Goal: Use online tool/utility: Utilize a website feature to perform a specific function

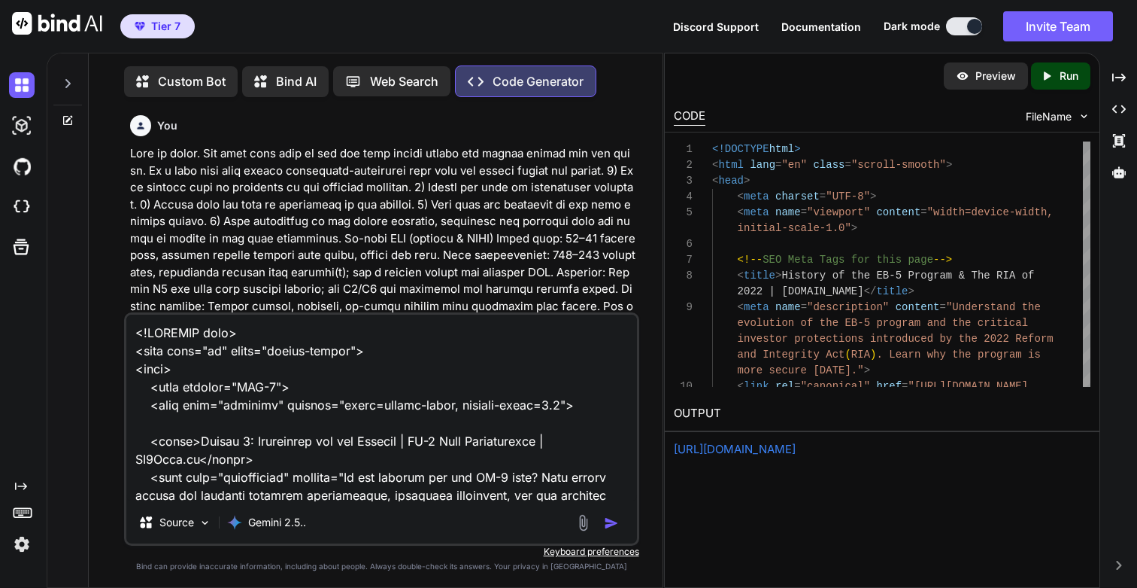
scroll to position [144770, 0]
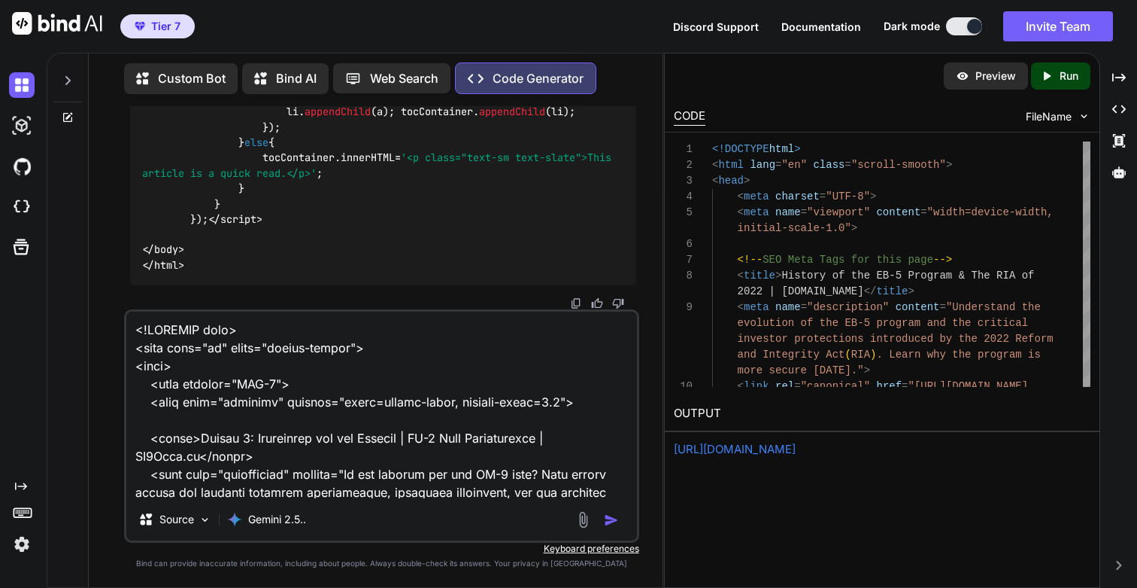
click at [22, 542] on img at bounding box center [22, 544] width 26 height 26
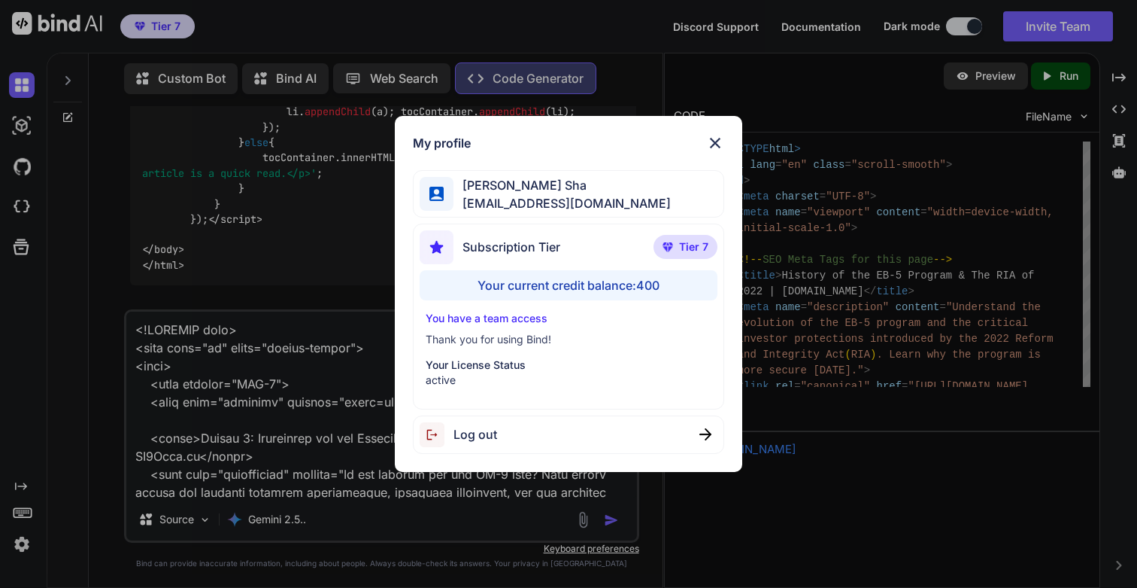
click at [22, 542] on div "My profile Sania Sha sania1813@yahoo.com Subscription Tier Tier 7 Your current …" at bounding box center [568, 294] width 1137 height 588
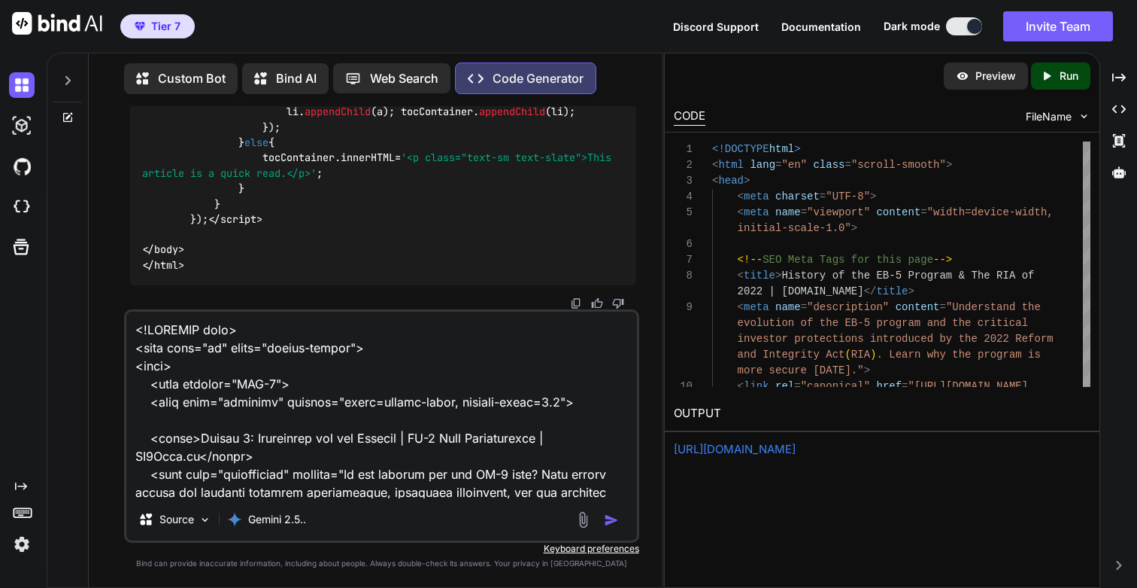
click at [22, 542] on img at bounding box center [22, 544] width 26 height 26
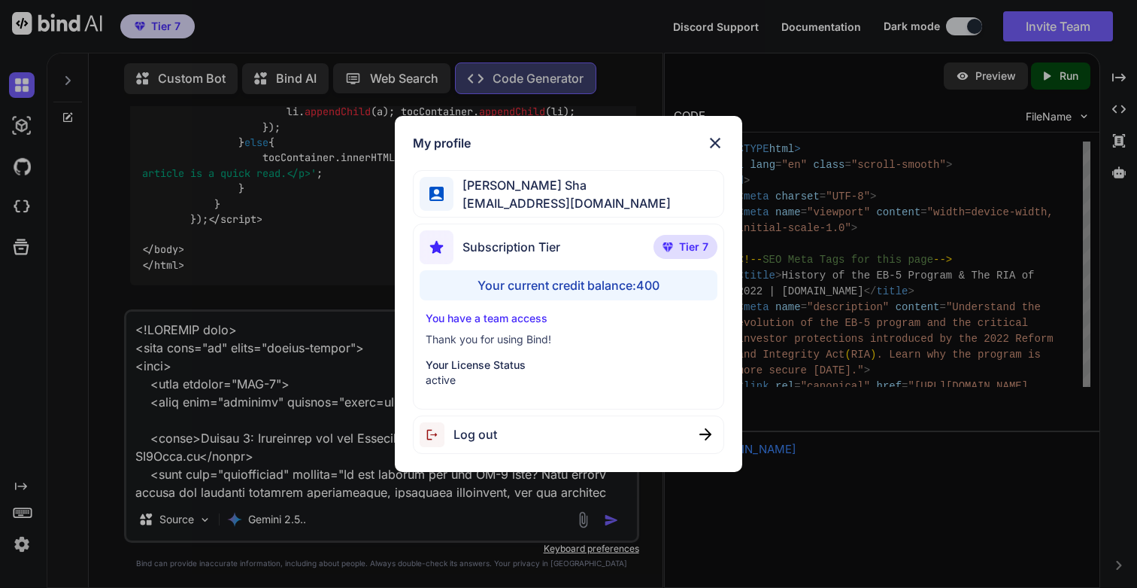
click at [22, 542] on div "My profile Sania Sha sania1813@yahoo.com Subscription Tier Tier 7 Your current …" at bounding box center [568, 294] width 1137 height 588
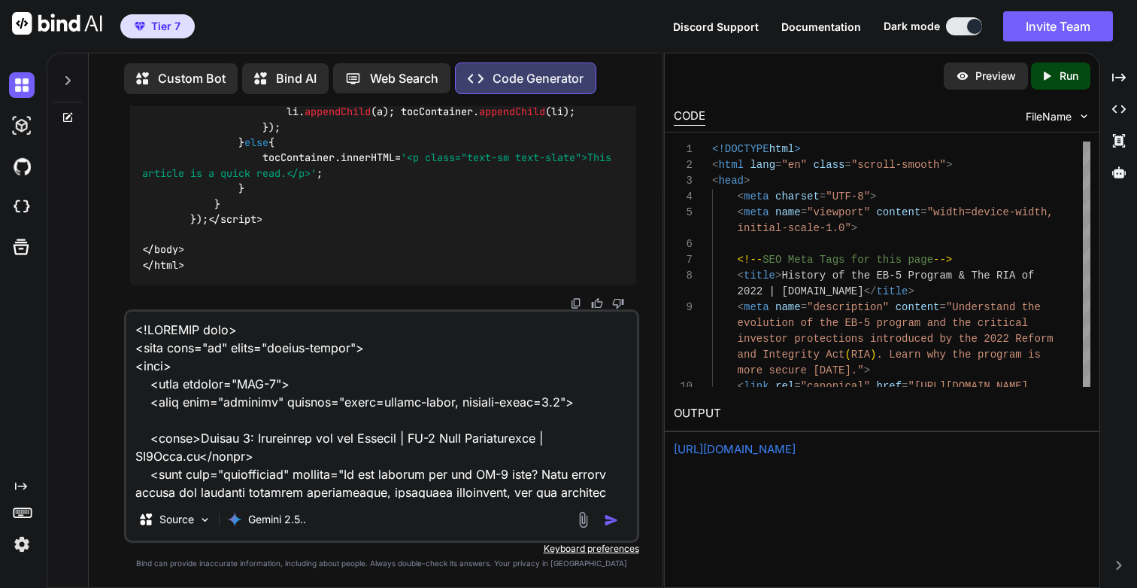
click at [398, 395] on textarea at bounding box center [381, 404] width 510 height 187
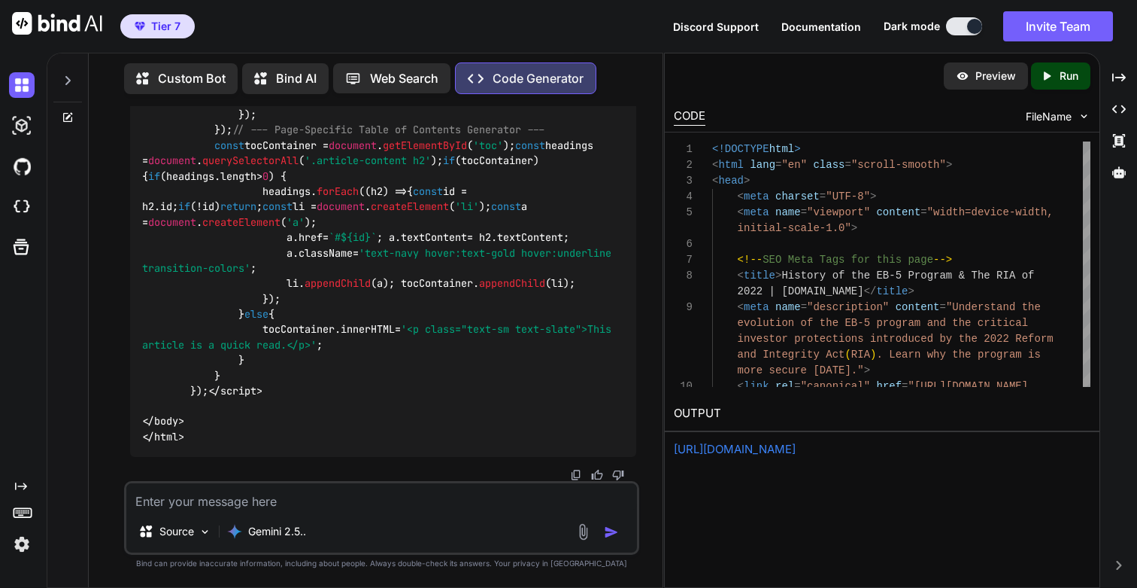
click at [368, 494] on textarea at bounding box center [381, 496] width 510 height 27
paste textarea "<!DOCTYPE html> <html lang="en" class="scroll-smooth"> <head> <meta charset="UT…"
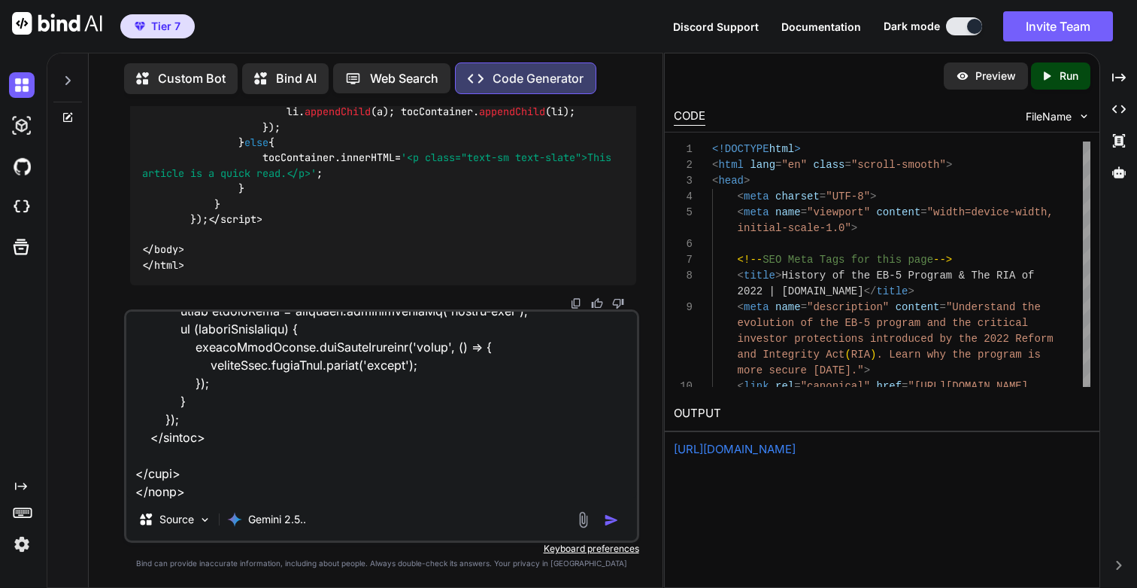
scroll to position [0, 0]
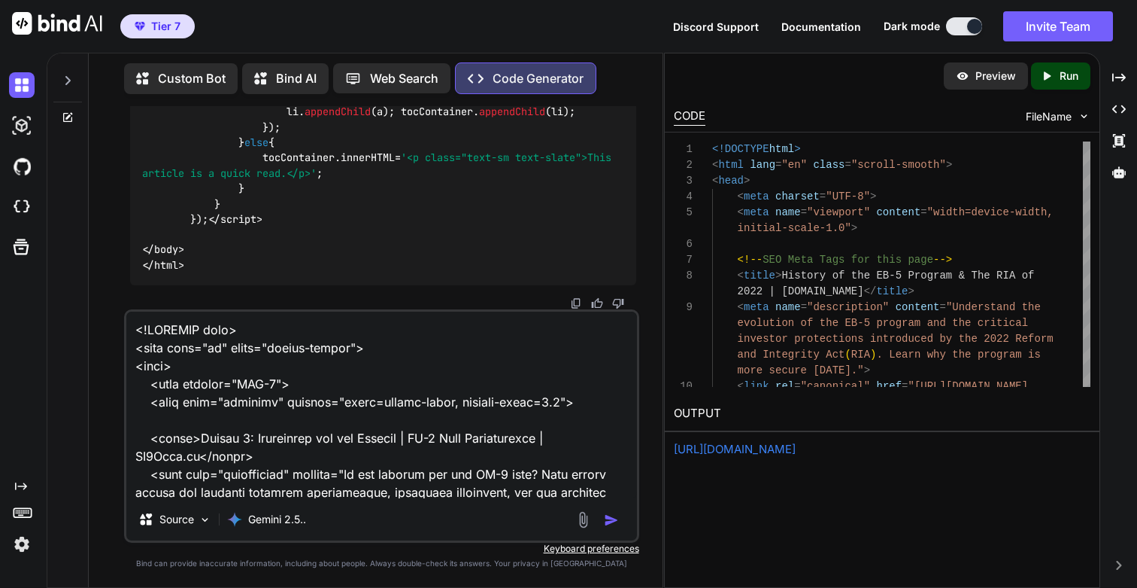
paste textarea "This is great. Now lets make sure we use the same master header and footer acro…"
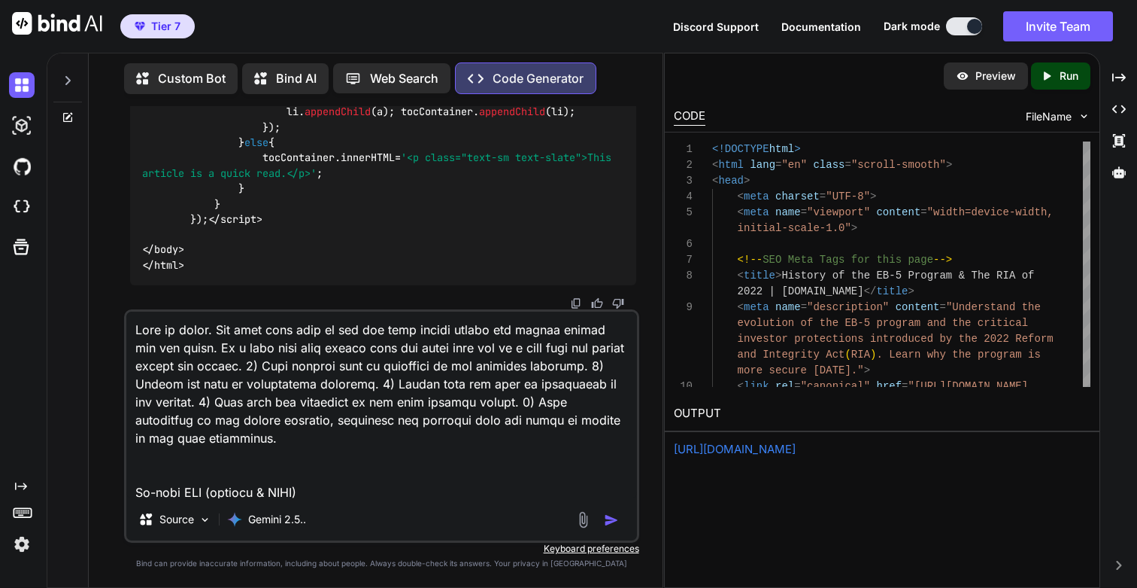
click at [333, 345] on textarea at bounding box center [381, 404] width 510 height 187
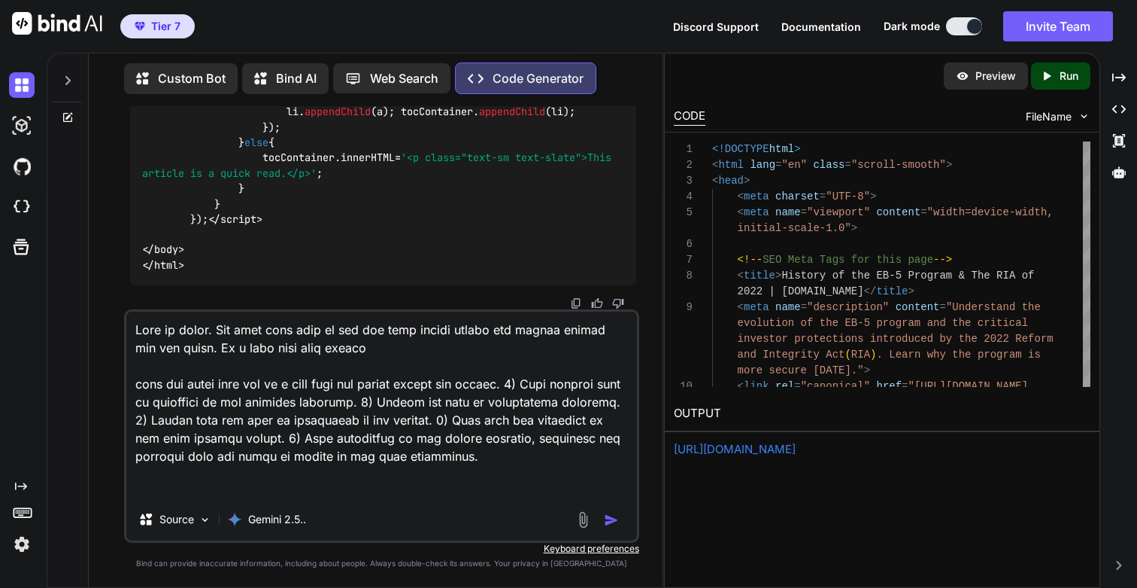
paste textarea "/learning-center/module-2-qualifying"
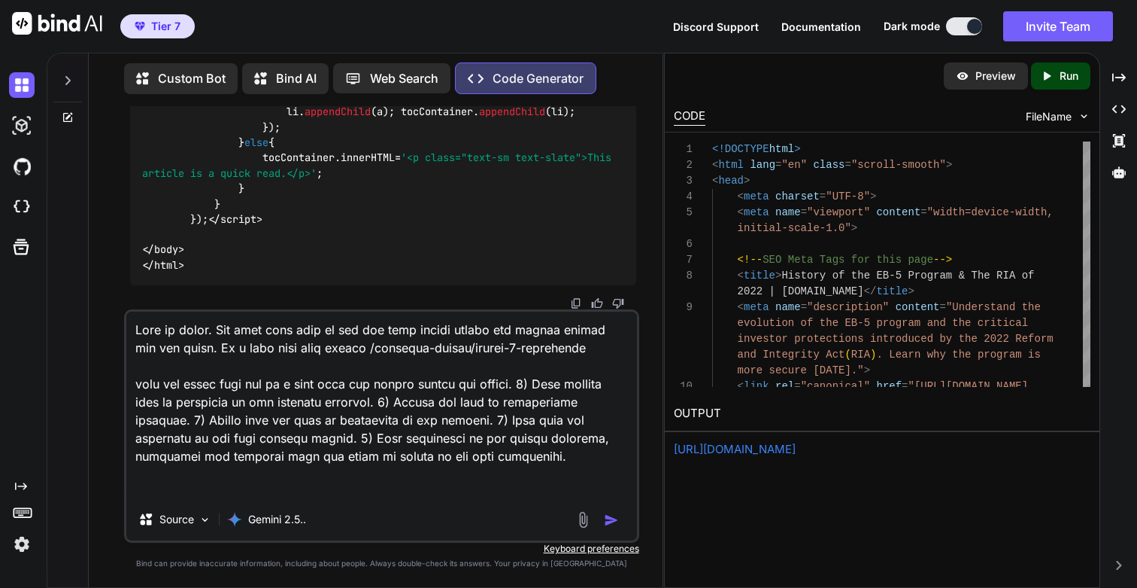
click at [338, 383] on textarea at bounding box center [381, 404] width 510 height 187
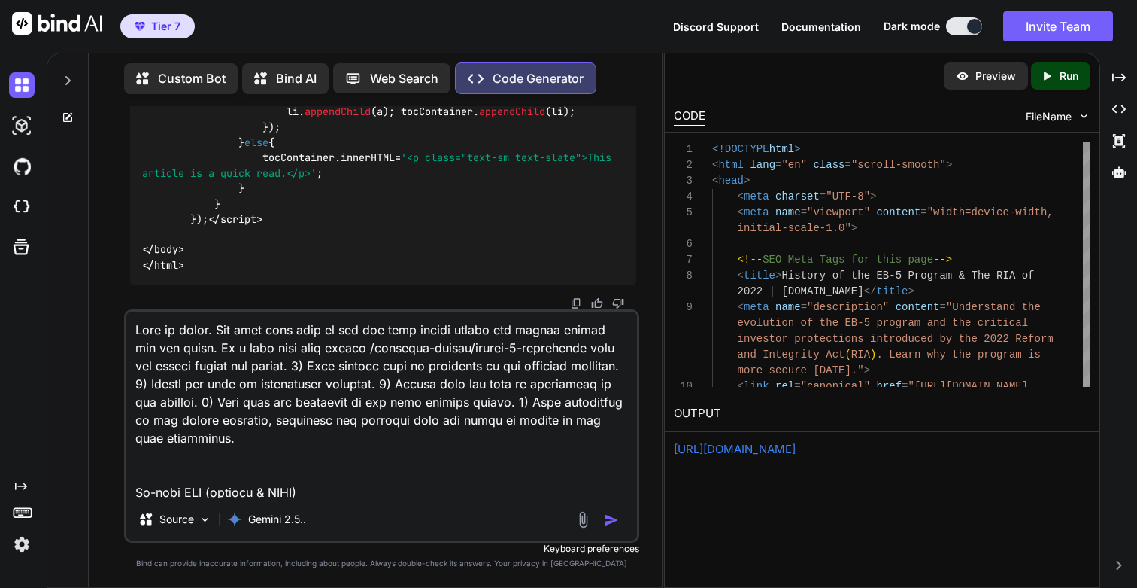
click at [235, 454] on textarea at bounding box center [381, 404] width 510 height 187
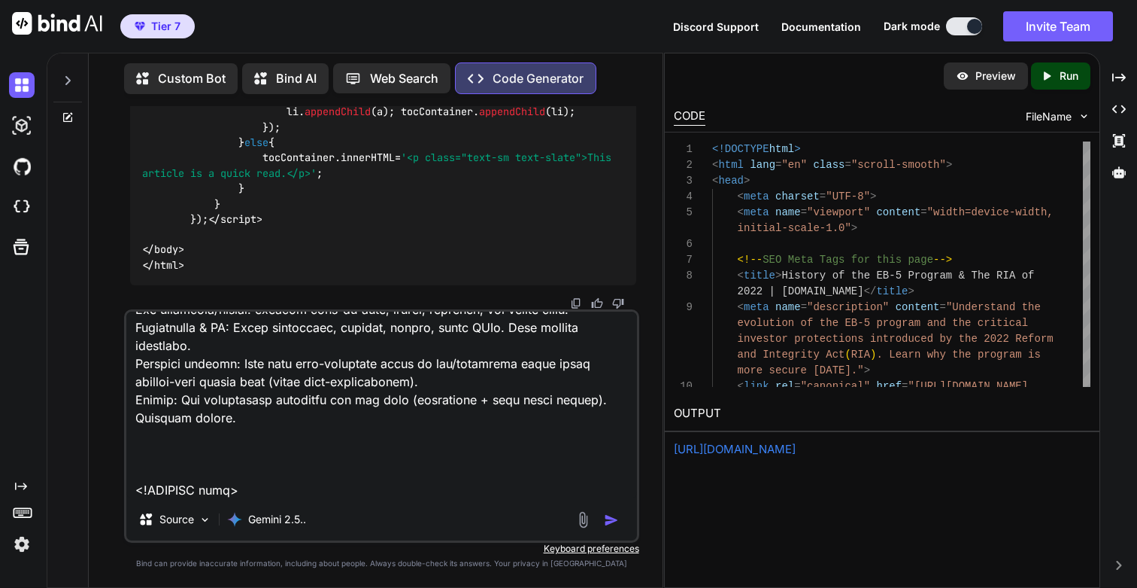
scroll to position [323, 0]
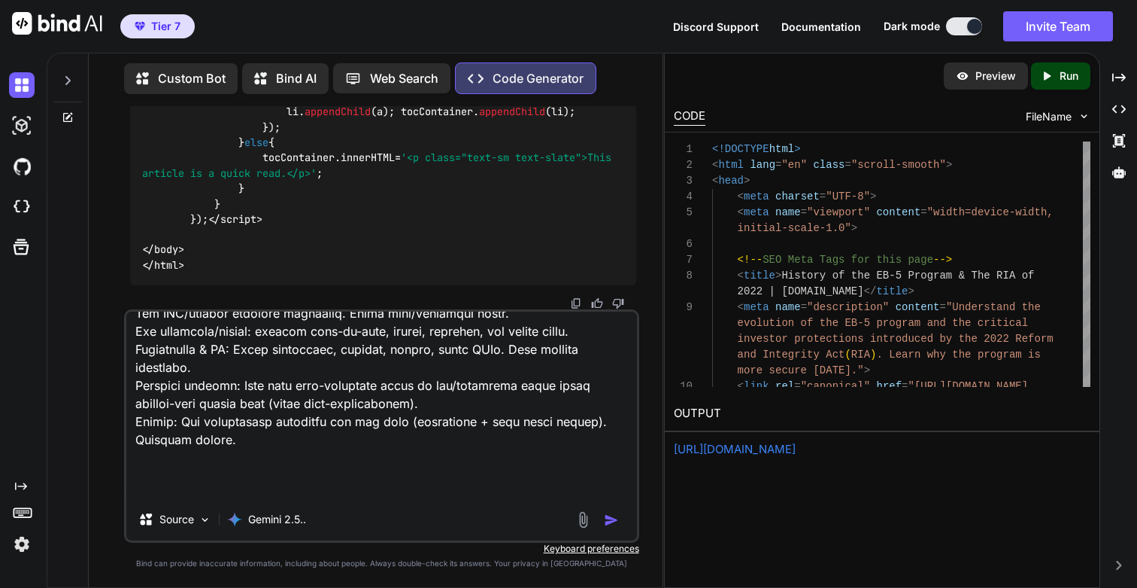
click at [250, 476] on textarea at bounding box center [381, 404] width 510 height 187
paste textarea "https://cdn.ln-cdn.com/c/rec3YSVcxCaLJPXJ1/images/5 Key Requirements for the EB…"
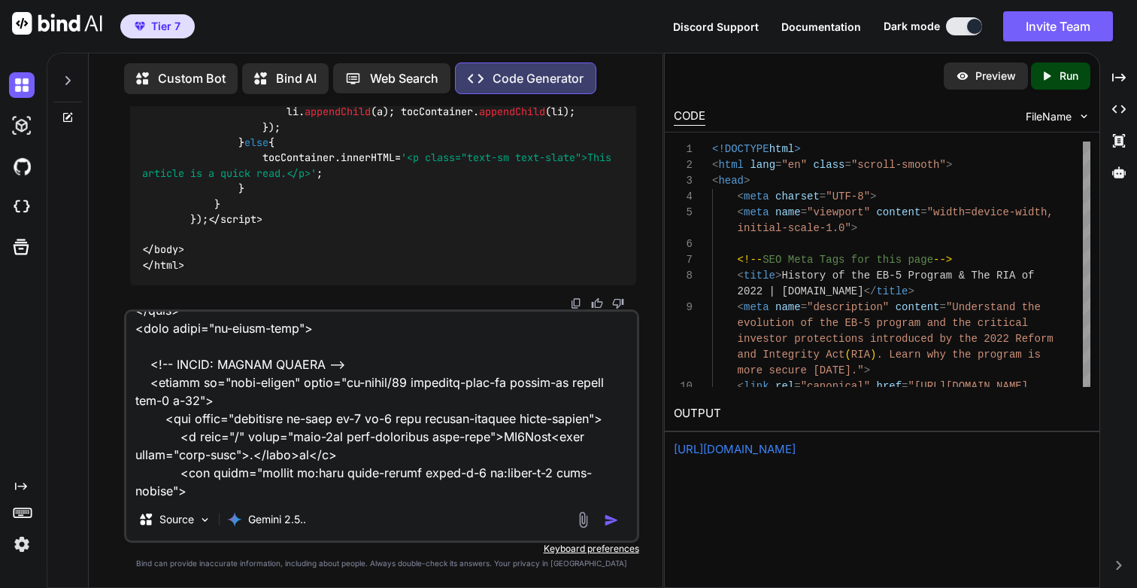
scroll to position [2762, 0]
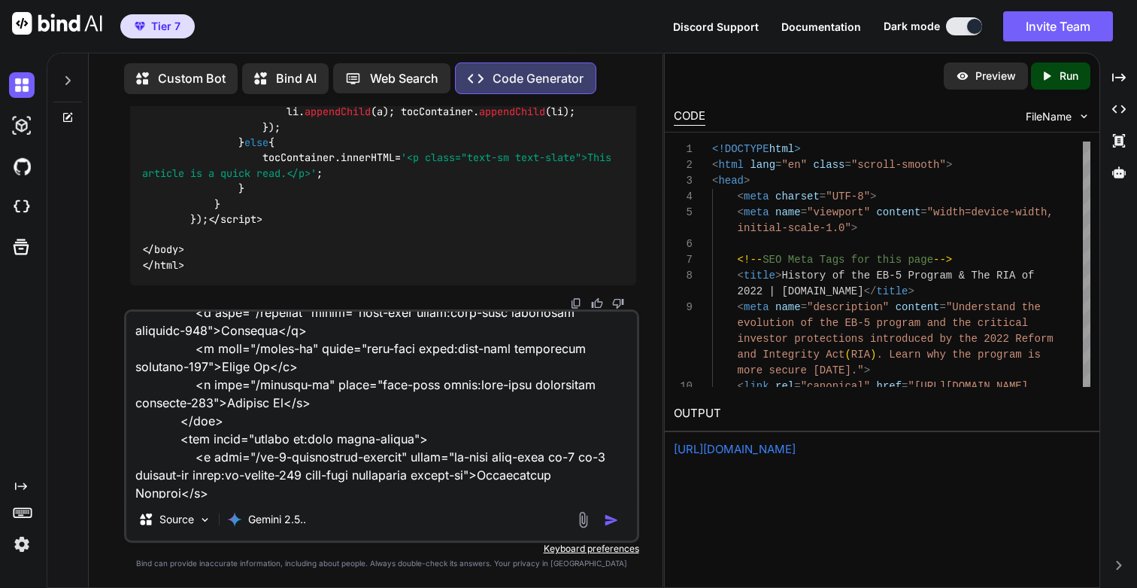
type textarea "This is great. Now lets make sure we use the same master header and footer acro…"
click at [613, 519] on img "button" at bounding box center [611, 519] width 15 height 15
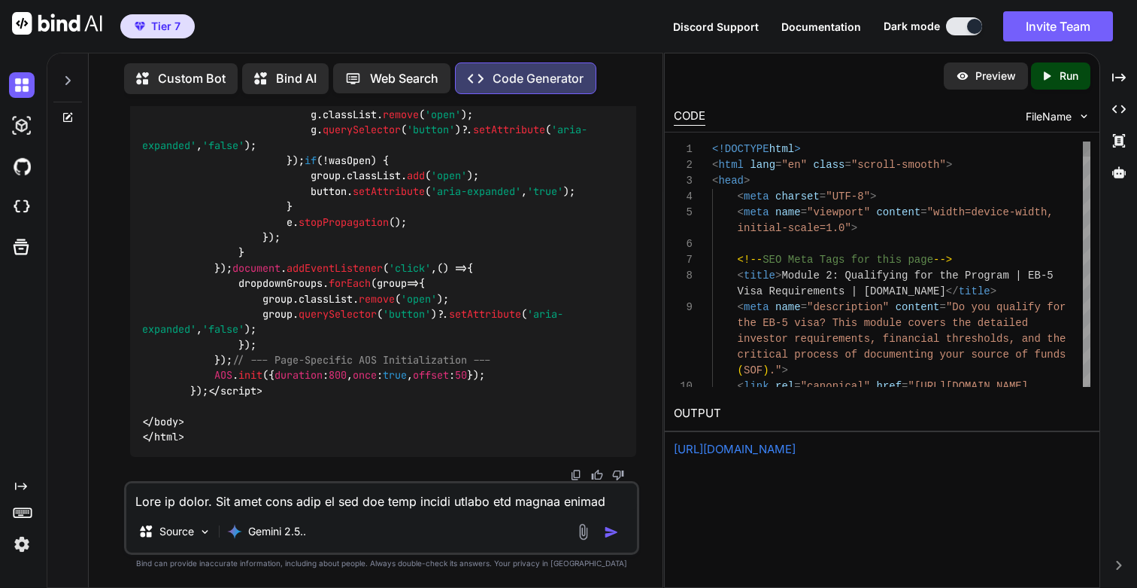
scroll to position [156947, 0]
click at [1058, 87] on div "Created with Pixso. Run" at bounding box center [1060, 75] width 59 height 27
click at [722, 446] on link "https://app.onecompiler.com/43xrfvt57_43xrqxk64" at bounding box center [735, 449] width 122 height 14
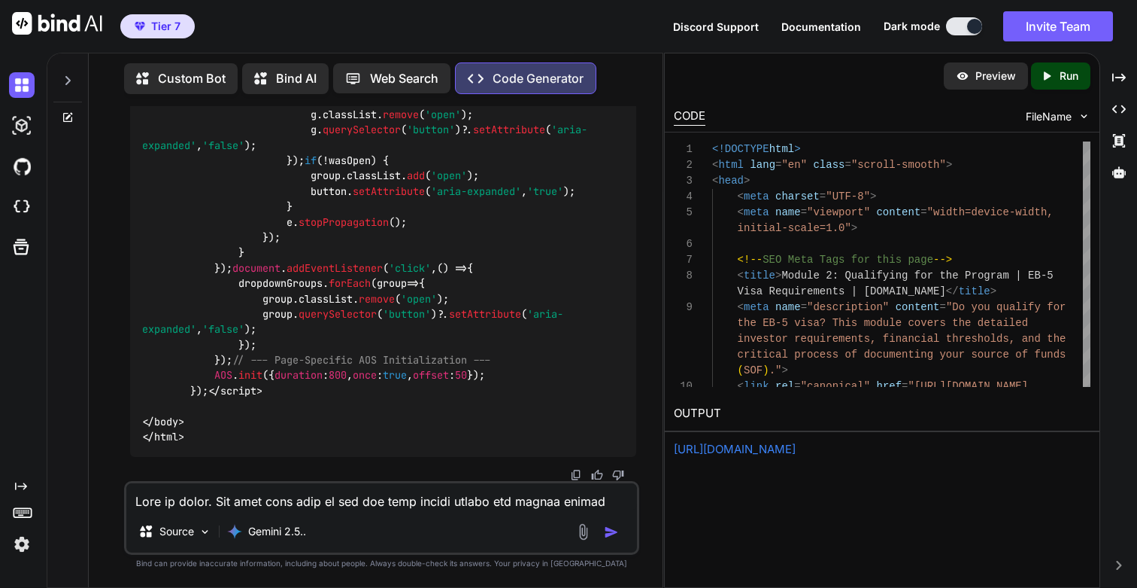
click at [779, 449] on link "https://app.onecompiler.com/43xrfvt57_43xrqxk64" at bounding box center [735, 449] width 122 height 14
click at [284, 508] on textarea at bounding box center [381, 496] width 510 height 27
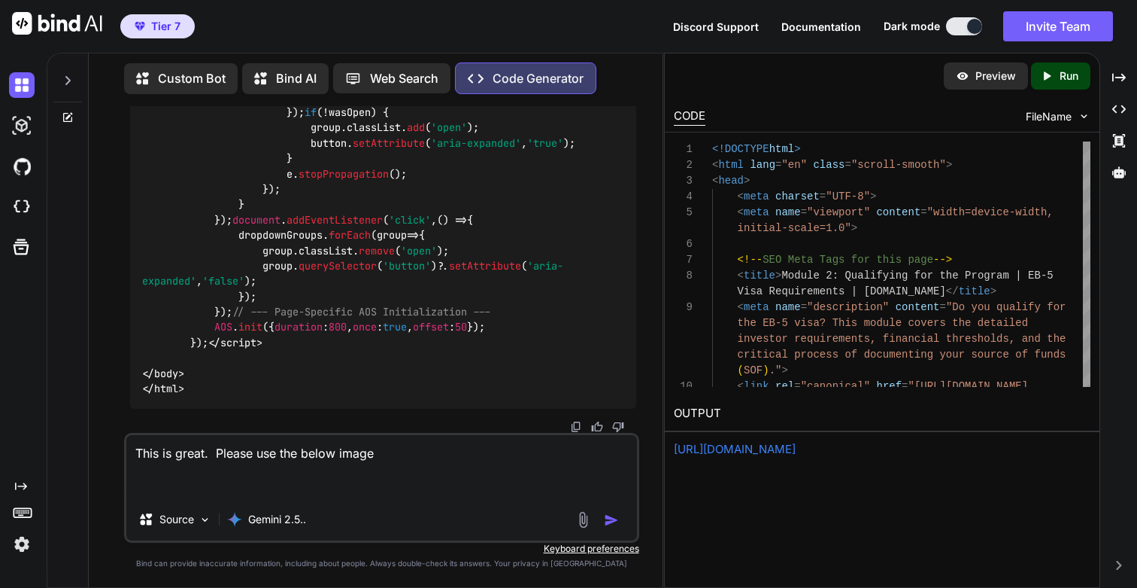
paste textarea "[Qualification Checklist Infographic Placeholder]"
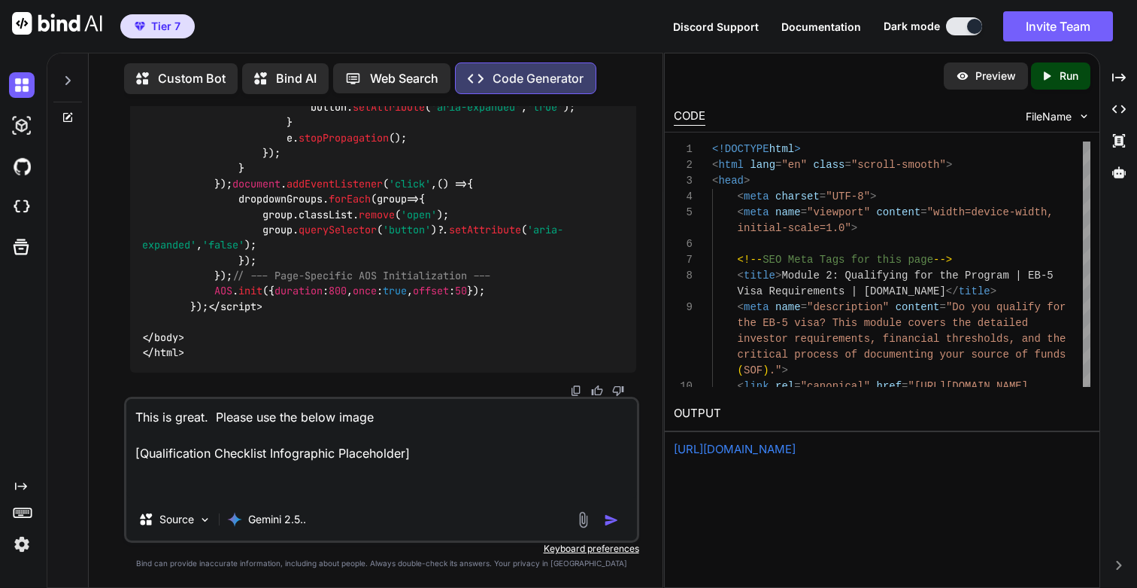
paste textarea "https://cdn.ln-cdn.com/c/rec3YSVcxCaLJPXJ1/images/5 Key Requirements for the EB…"
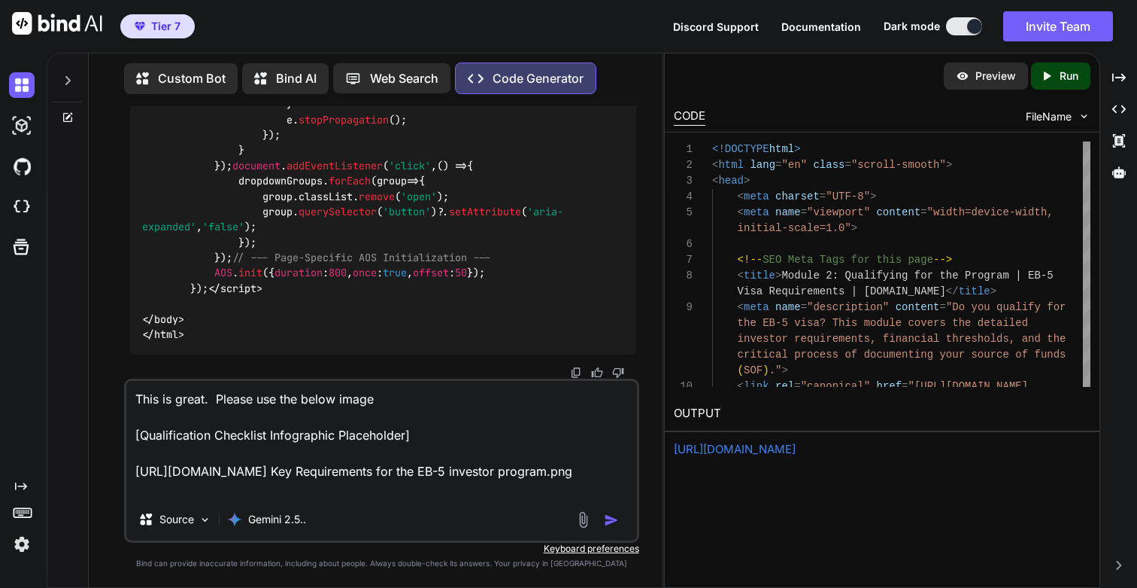
click at [483, 429] on textarea "This is great. Please use the below image [Qualification Checklist Infographic …" at bounding box center [381, 439] width 510 height 117
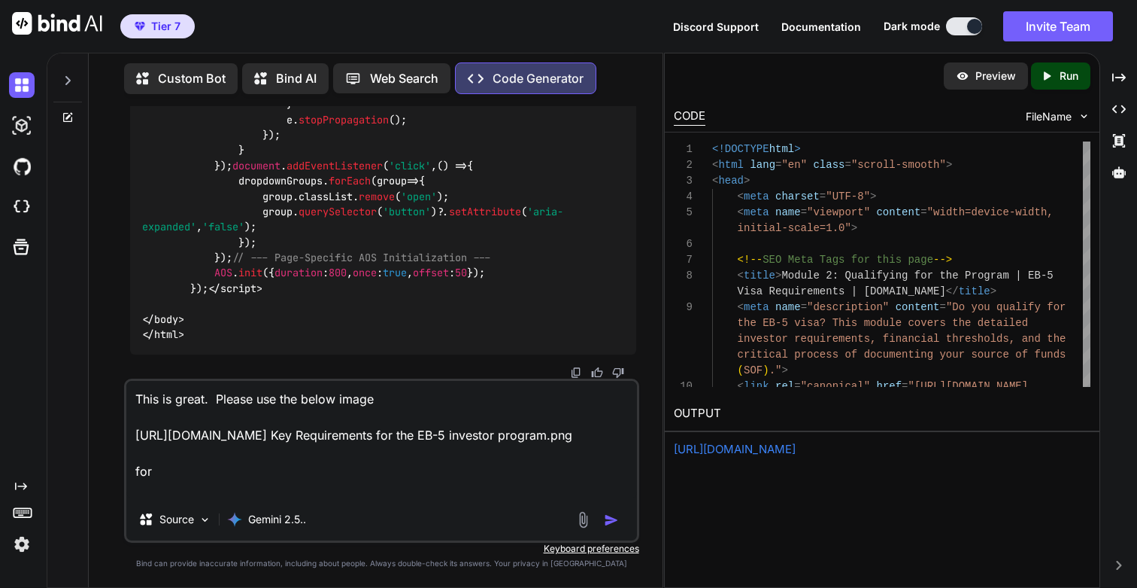
paste textarea "[Qualification Checklist Infographic Placeholder]"
type textarea "This is great. Please use the below image https://cdn.ln-cdn.com/c/rec3YSVcxCaL…"
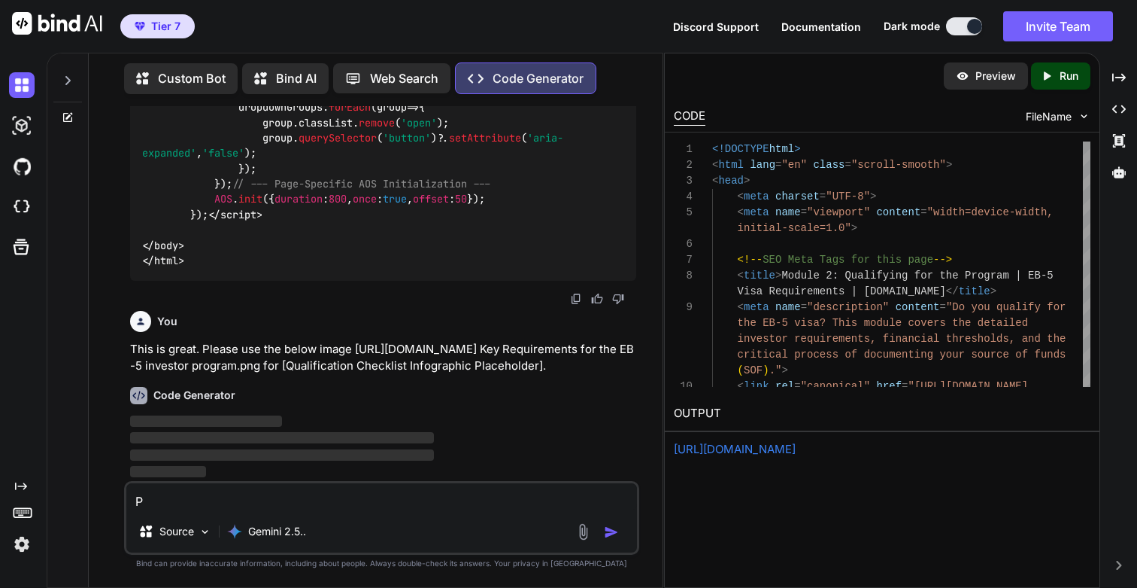
scroll to position [157140, 0]
type textarea "P"
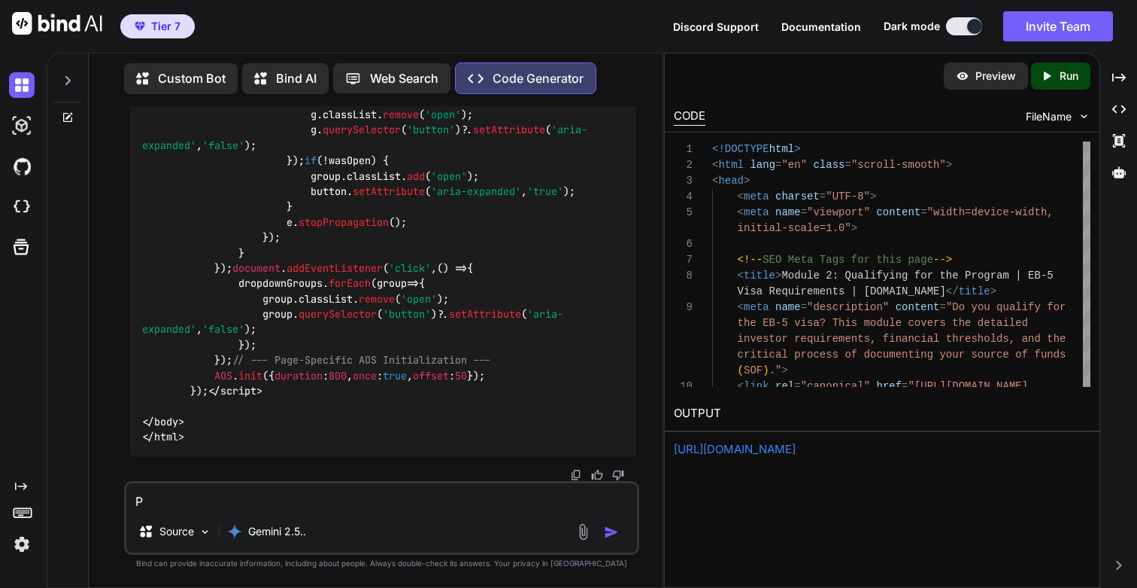
scroll to position [165148, 0]
click at [1062, 81] on p "Run" at bounding box center [1069, 75] width 19 height 15
click at [765, 447] on link "https://app.onecompiler.com/43xrfvt57_43xrrjngb" at bounding box center [735, 449] width 122 height 14
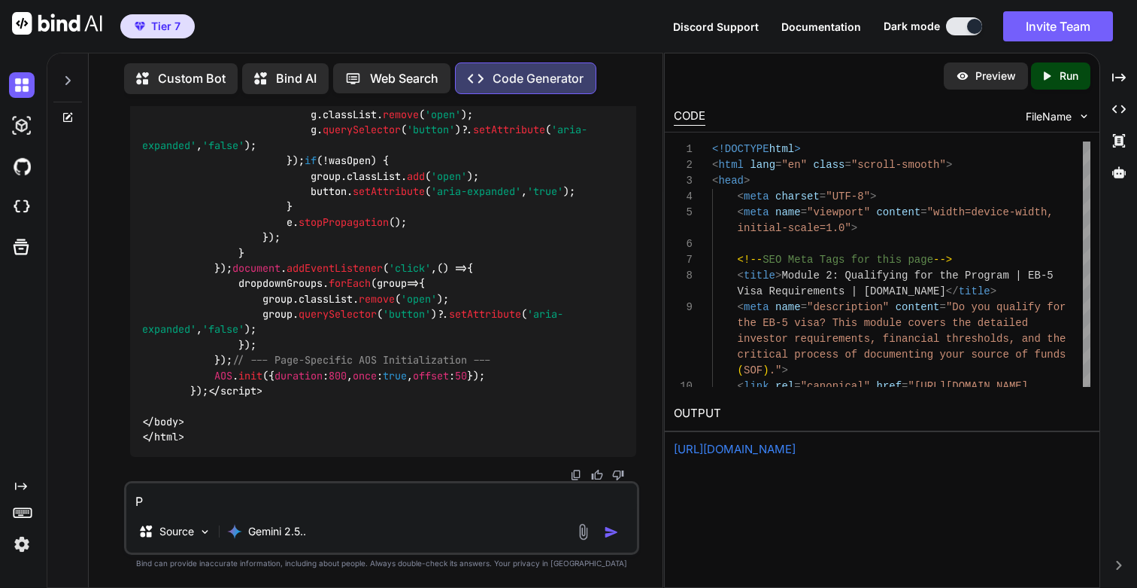
click at [213, 494] on textarea "P" at bounding box center [381, 496] width 510 height 27
paste textarea "<!DOCTYPE html> <html lang="en" class="scroll-smooth"> <head> <meta charset="UT…"
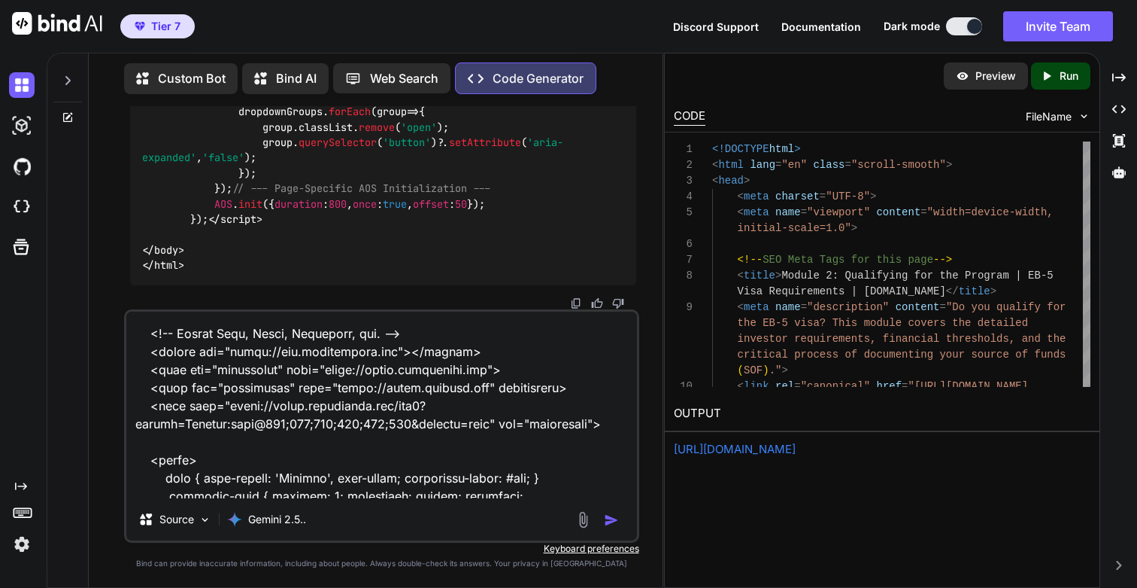
scroll to position [0, 0]
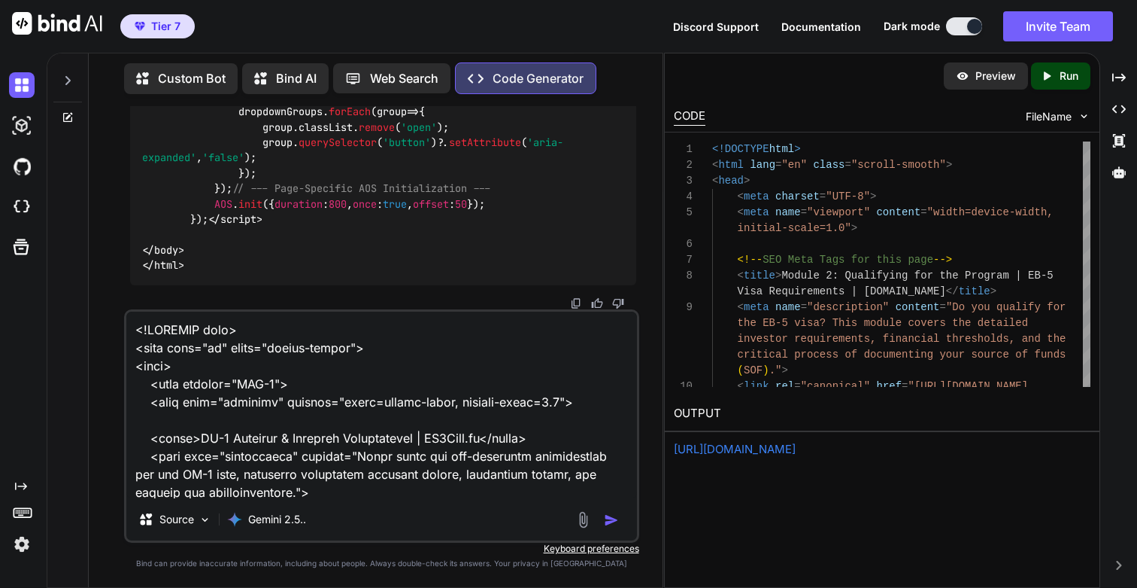
click at [465, 435] on textarea at bounding box center [381, 404] width 510 height 187
paste textarea "This is great. Now lets make sure we use the same master header and footer acro…"
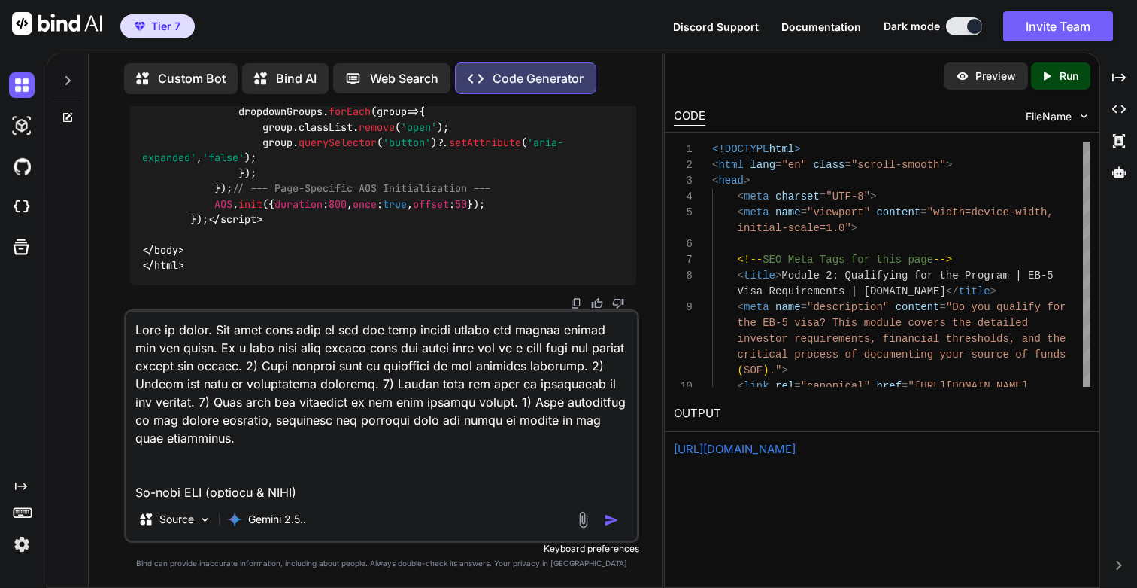
click at [326, 345] on textarea at bounding box center [381, 404] width 510 height 187
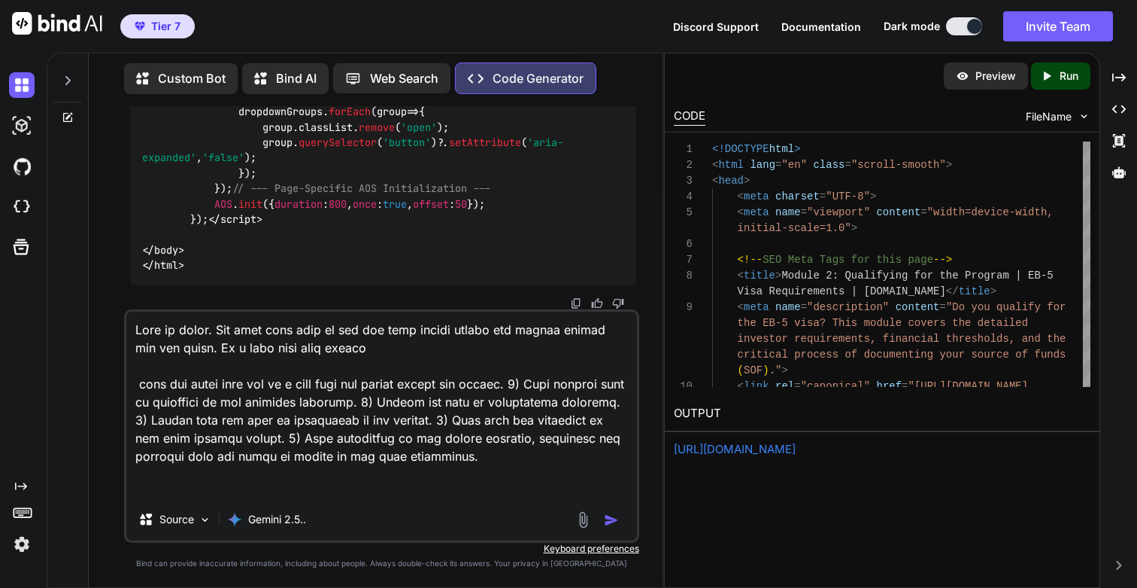
paste textarea "/learning-center/articles/investor-personal-requirements"
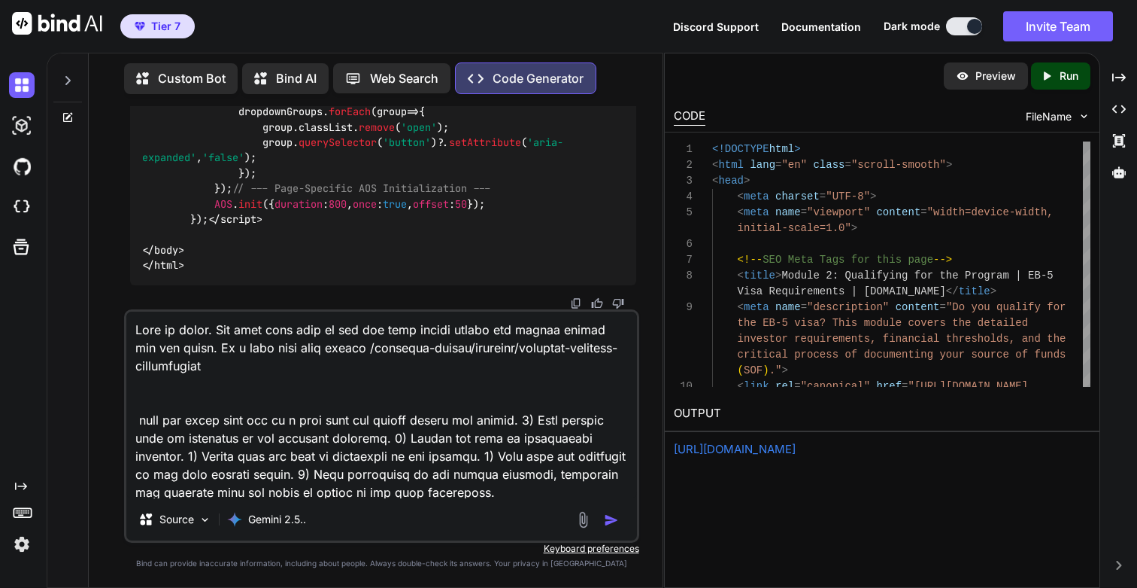
click at [340, 420] on textarea at bounding box center [381, 404] width 510 height 187
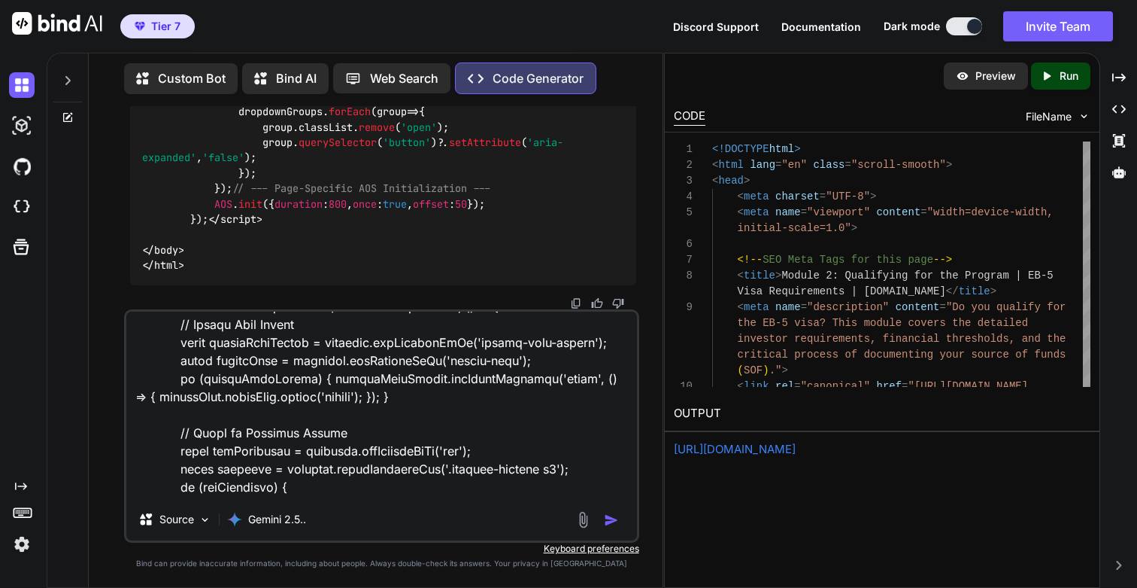
scroll to position [6683, 0]
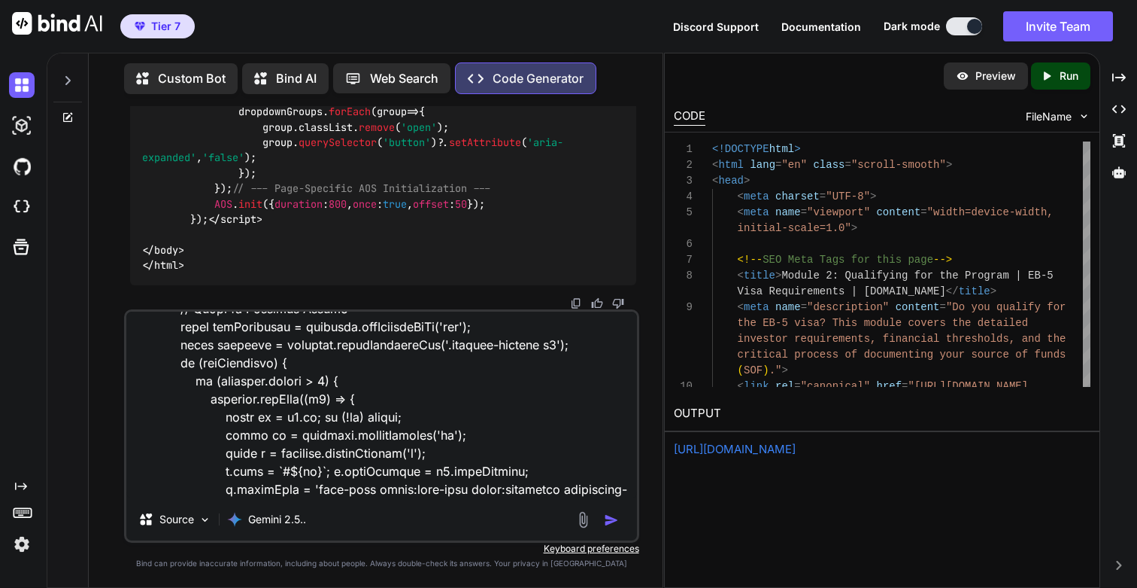
type textarea "This is great. Now lets make sure we use the same master header and footer acro…"
click at [606, 517] on img "button" at bounding box center [611, 519] width 15 height 15
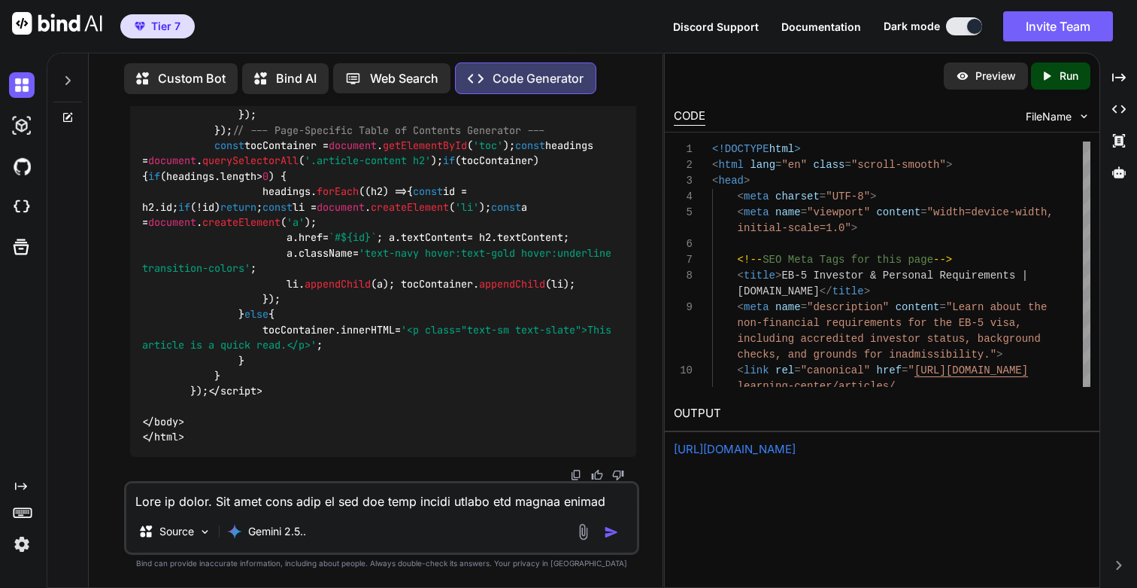
scroll to position [177446, 0]
click at [1053, 71] on icon "Created with Pixso." at bounding box center [1047, 76] width 14 height 14
click at [739, 452] on link "https://app.onecompiler.com/43xrfvjmf_43xrs5v3h" at bounding box center [735, 449] width 122 height 14
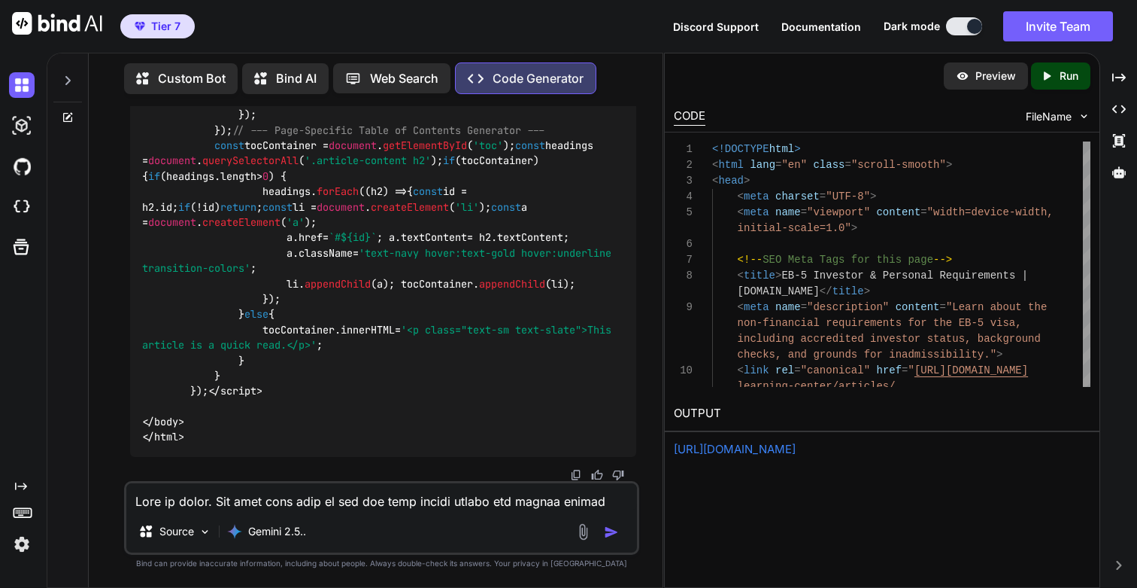
click at [312, 503] on textarea at bounding box center [381, 496] width 510 height 27
paste textarea "<!DOCTYPE html> <html lang="en" class="scroll-smooth"> <head> <meta charset="UT…"
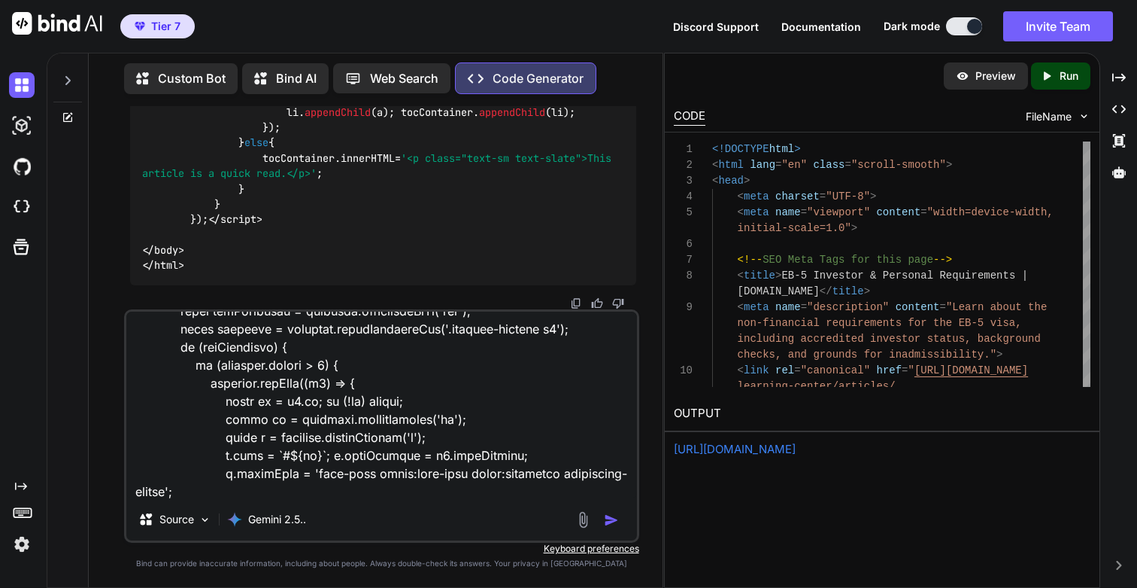
click at [487, 443] on textarea at bounding box center [381, 404] width 510 height 187
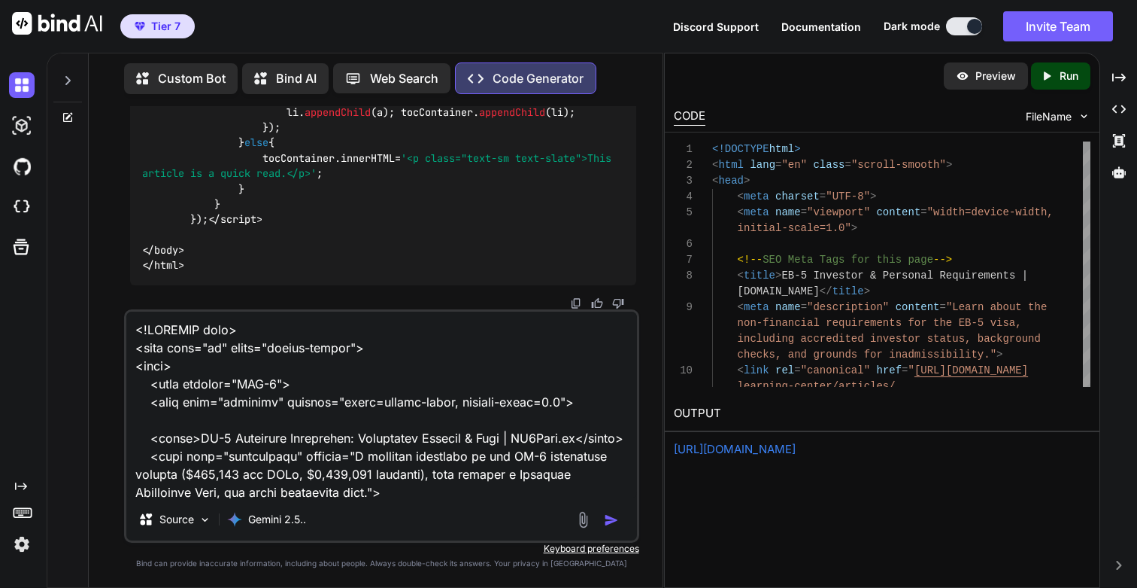
paste textarea "This is great. Now lets make sure we use the same master header and footer acro…"
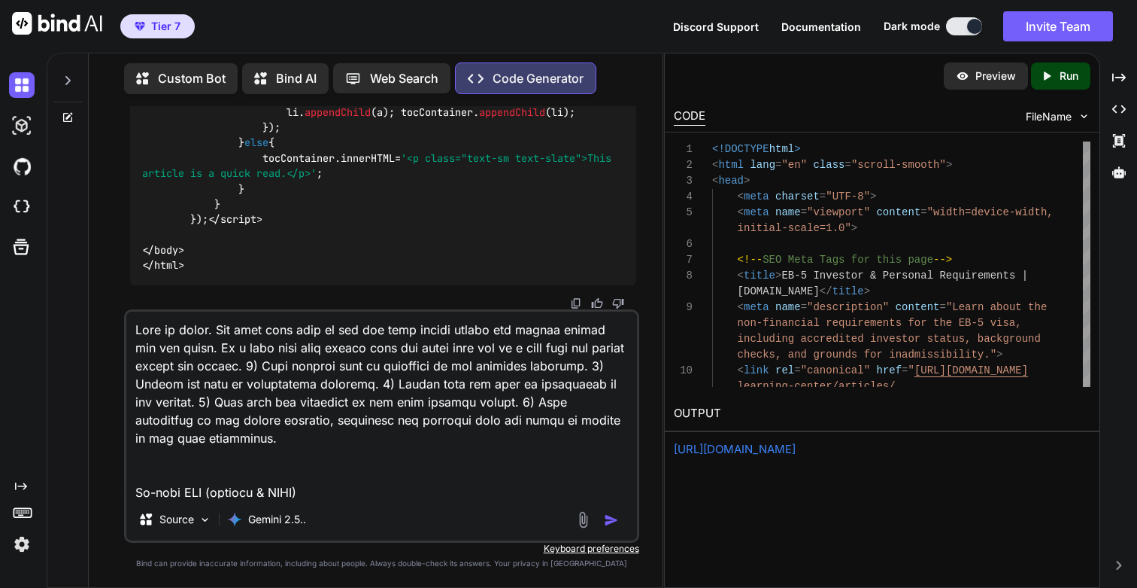
scroll to position [308, 0]
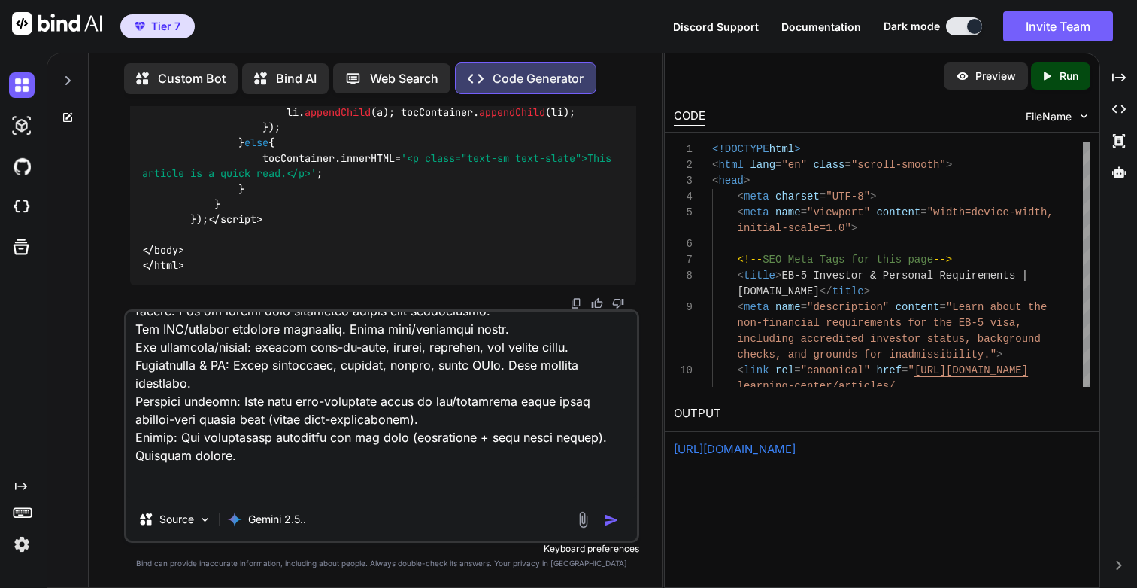
type textarea "This is great. Now lets make sure we use the same master header and footer acro…"
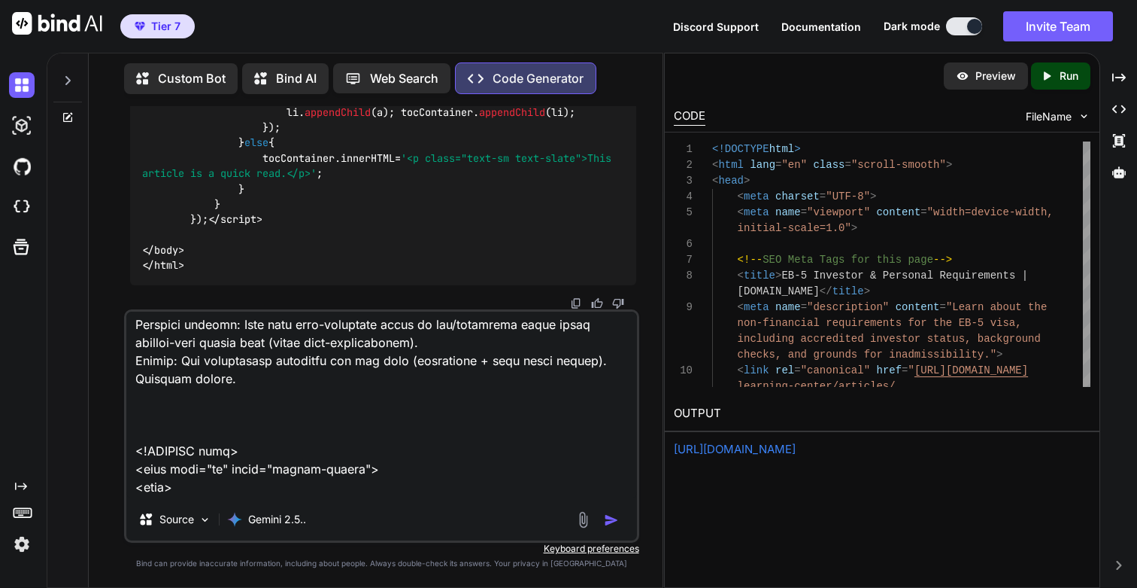
scroll to position [542, 0]
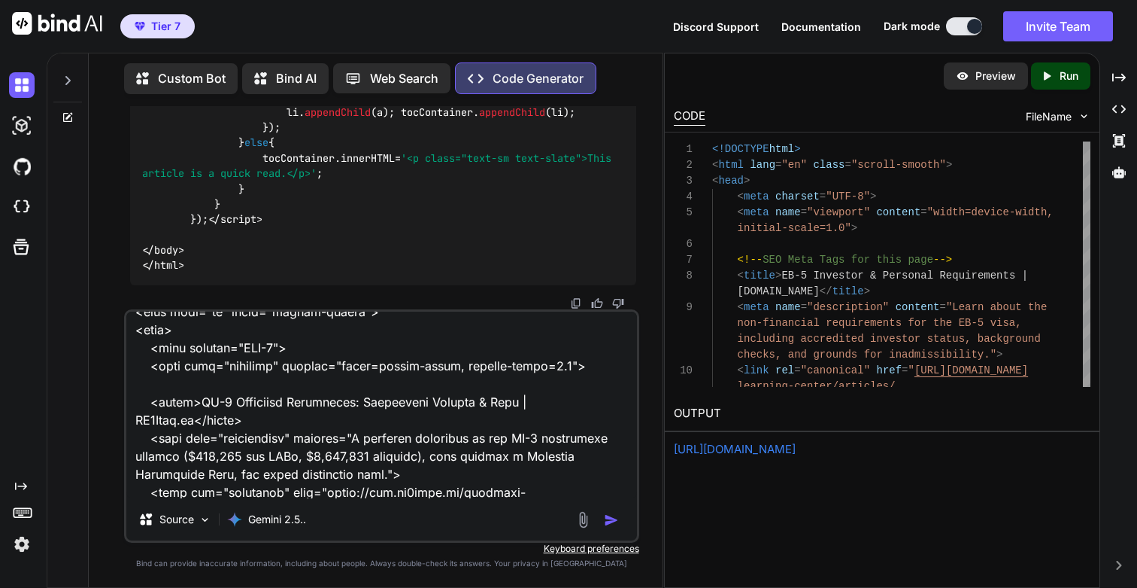
click at [612, 522] on img "button" at bounding box center [611, 519] width 15 height 15
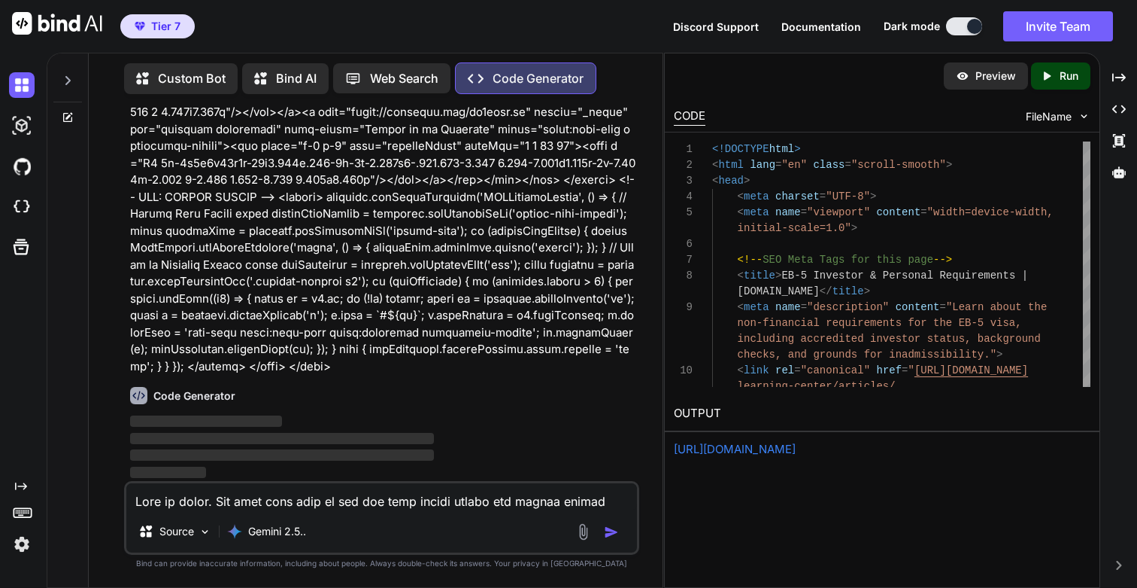
scroll to position [177820, 0]
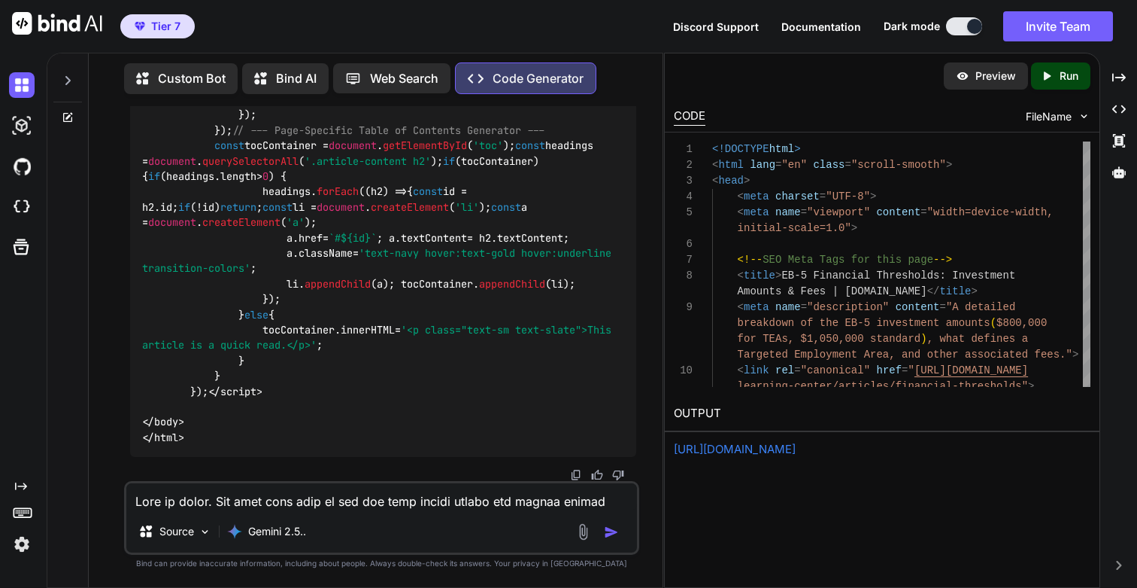
click at [1055, 74] on icon "Created with Pixso." at bounding box center [1050, 76] width 20 height 14
click at [737, 450] on link "https://app.onecompiler.com/43xrfvt57_43xrteh3t" at bounding box center [735, 449] width 122 height 14
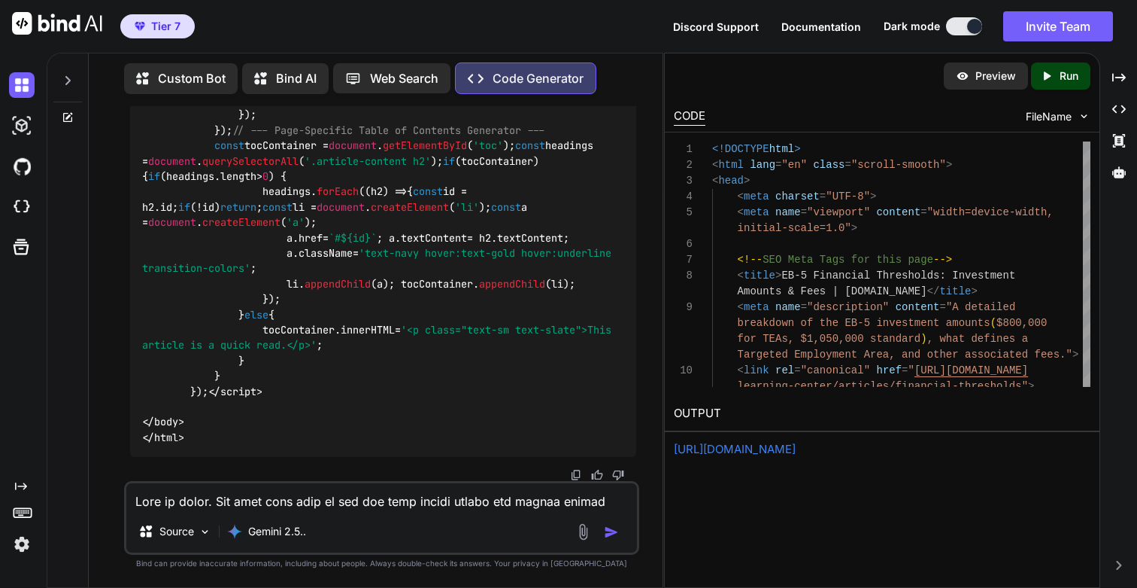
click at [260, 500] on textarea at bounding box center [381, 496] width 510 height 27
paste textarea "<!DOCTYPE html> <html lang="en" class="scroll-smooth"> <head> <meta charset="UT…"
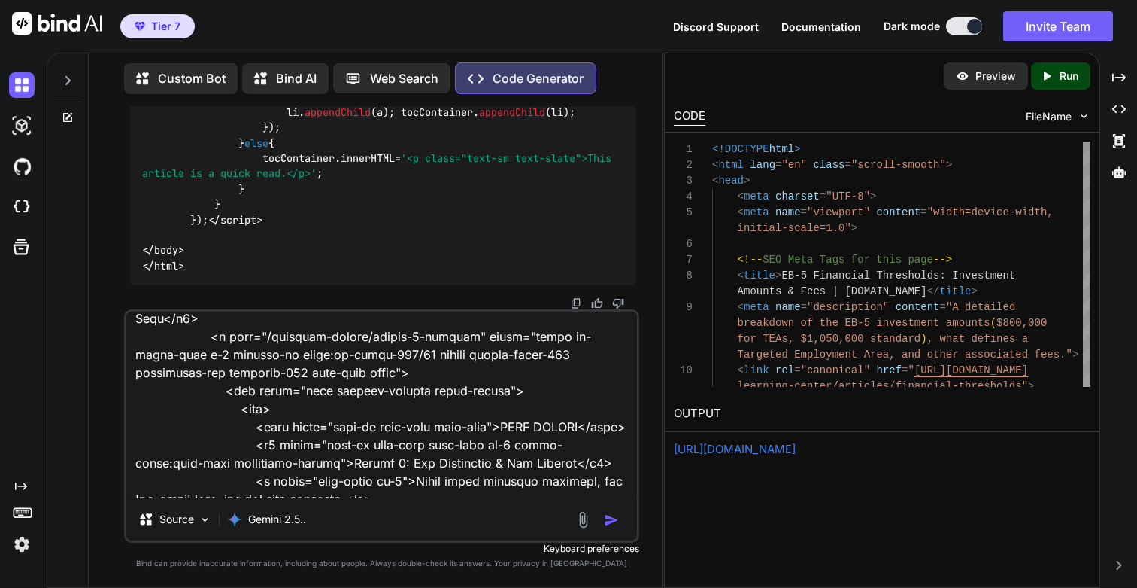
scroll to position [3595, 0]
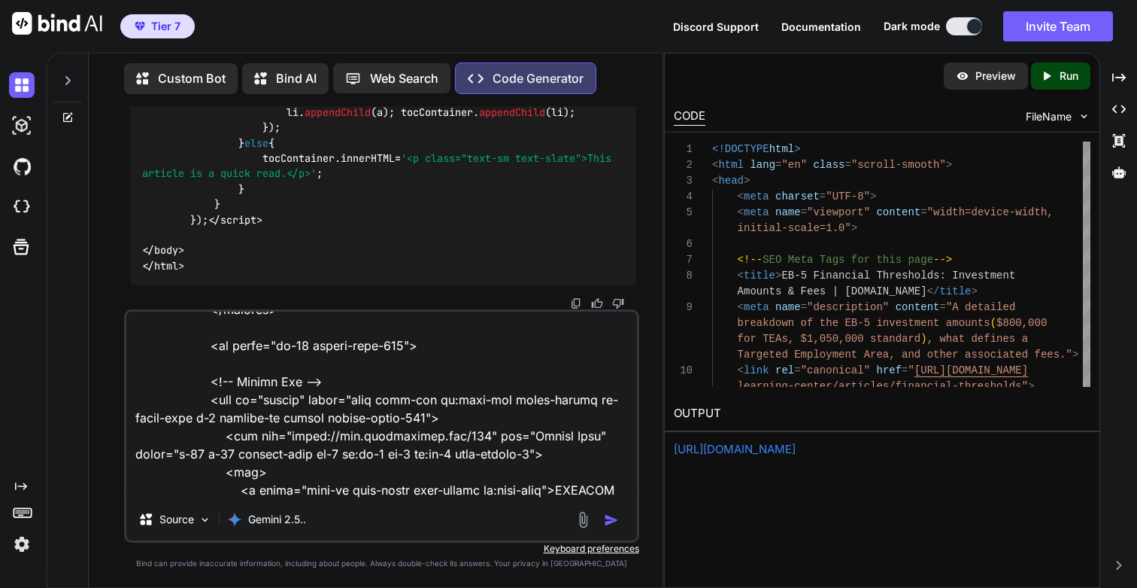
click at [475, 414] on textarea at bounding box center [381, 404] width 510 height 187
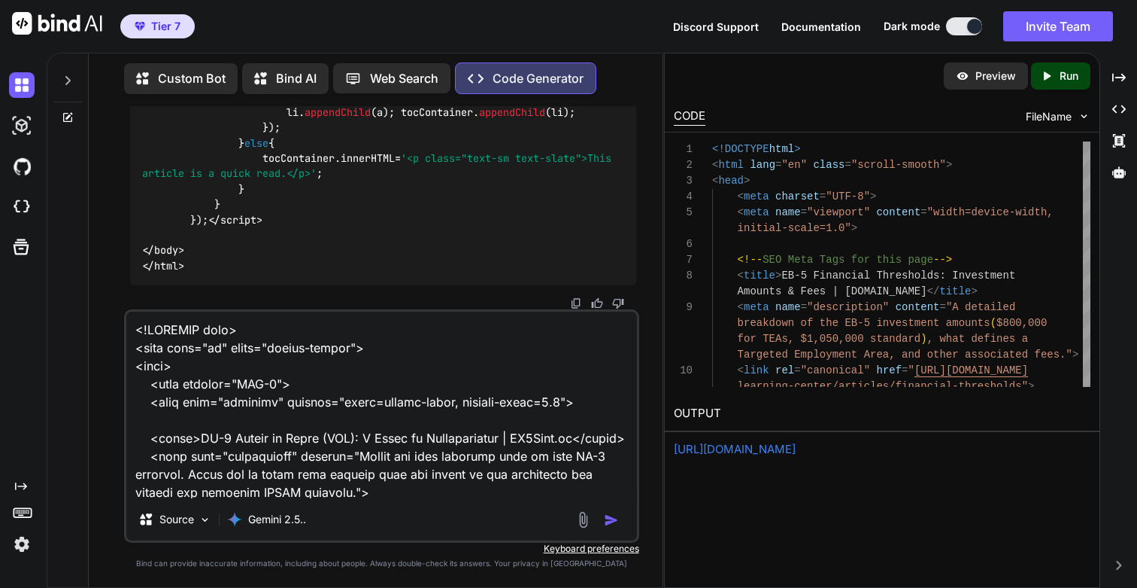
paste textarea "This is great. Now lets make sure we use the same master header and footer acro…"
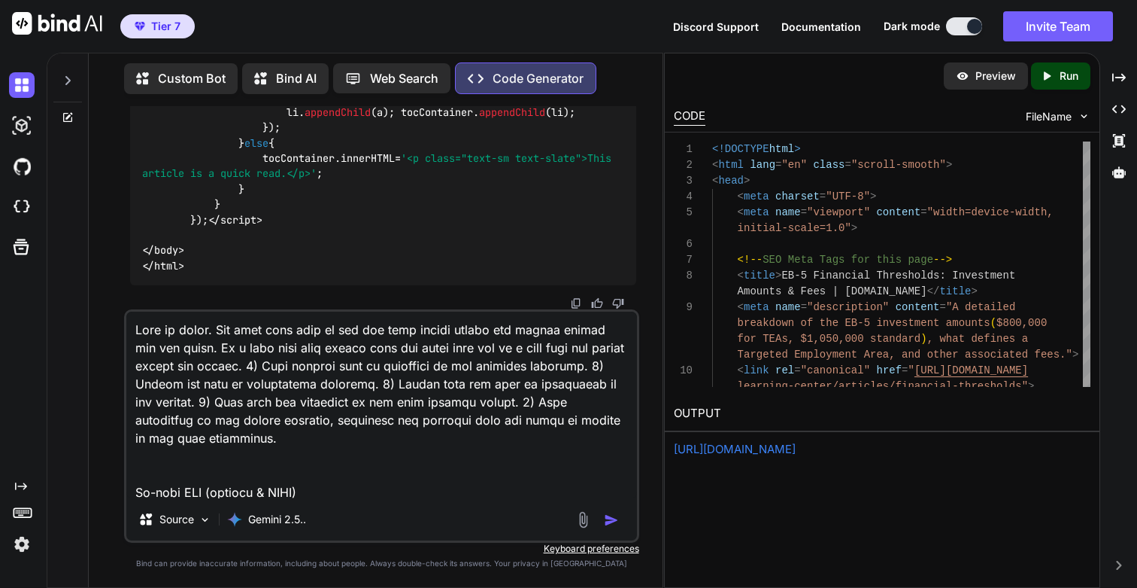
click at [358, 350] on textarea at bounding box center [381, 404] width 510 height 187
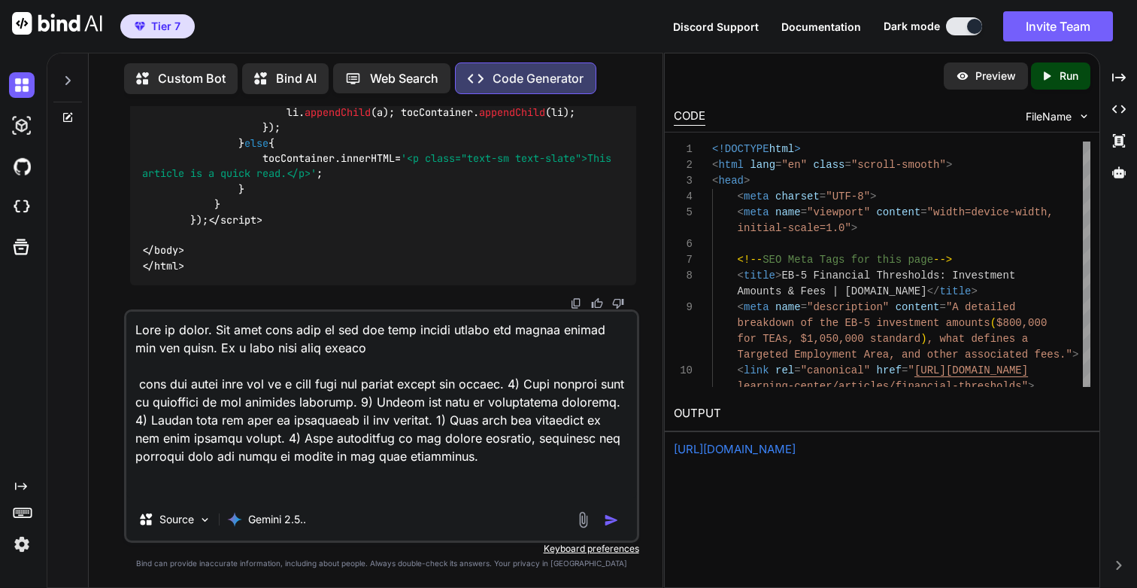
paste textarea "/learning-center/articles/documenting-source-of-funds"
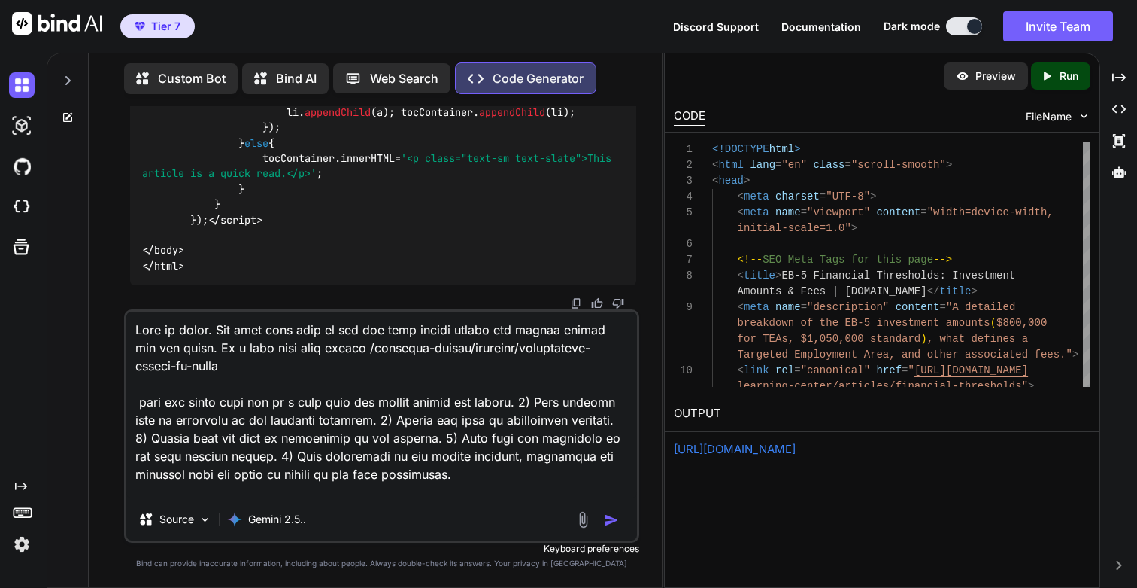
click at [342, 406] on textarea at bounding box center [381, 404] width 510 height 187
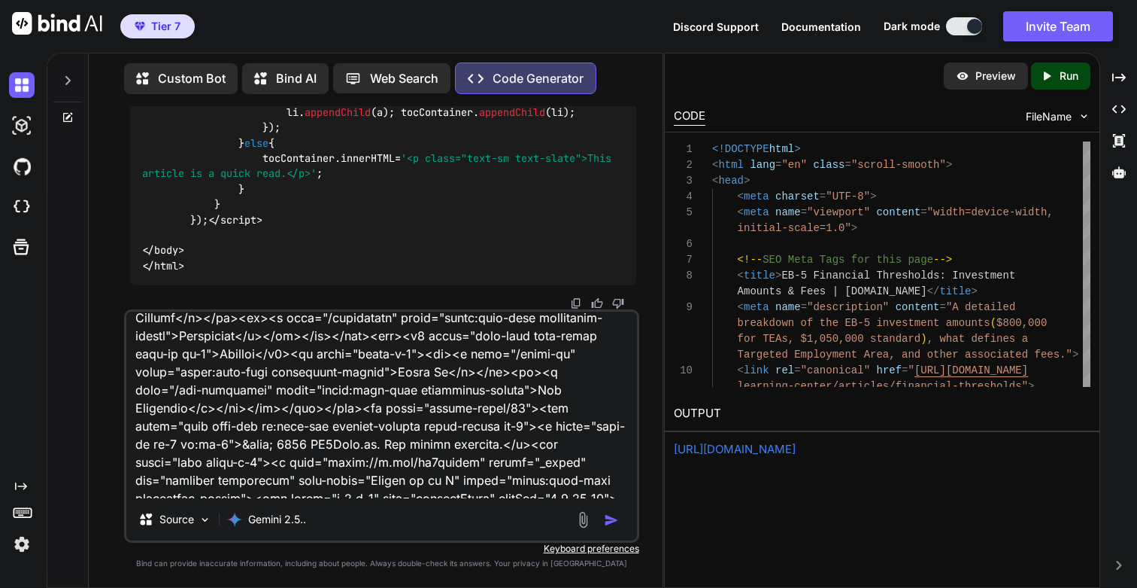
scroll to position [6485, 0]
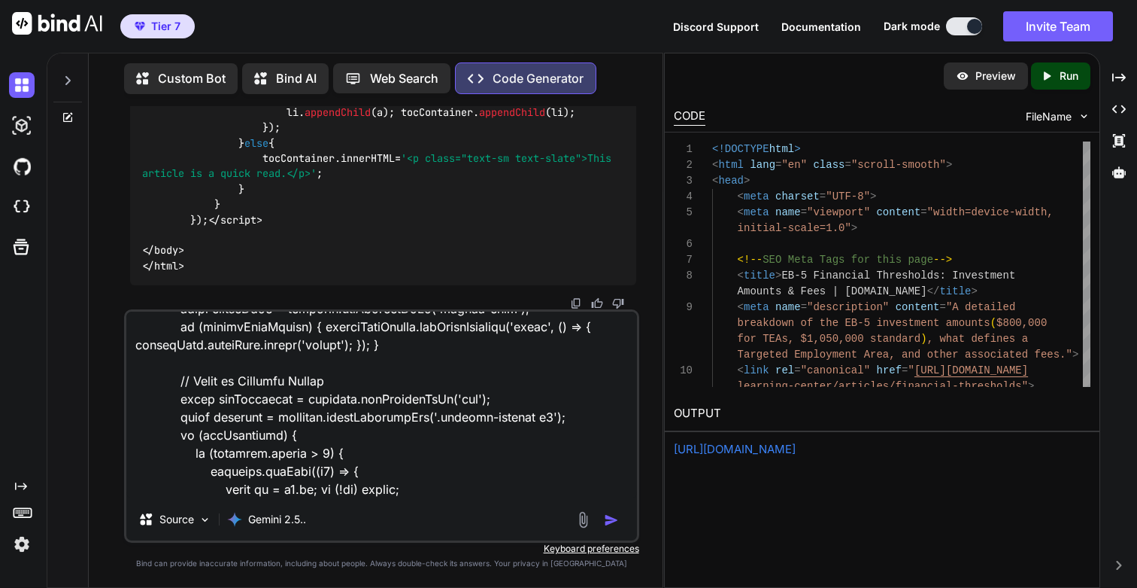
type textarea "This is great. Now lets make sure we use the same master header and footer acro…"
click at [605, 518] on img "button" at bounding box center [611, 519] width 15 height 15
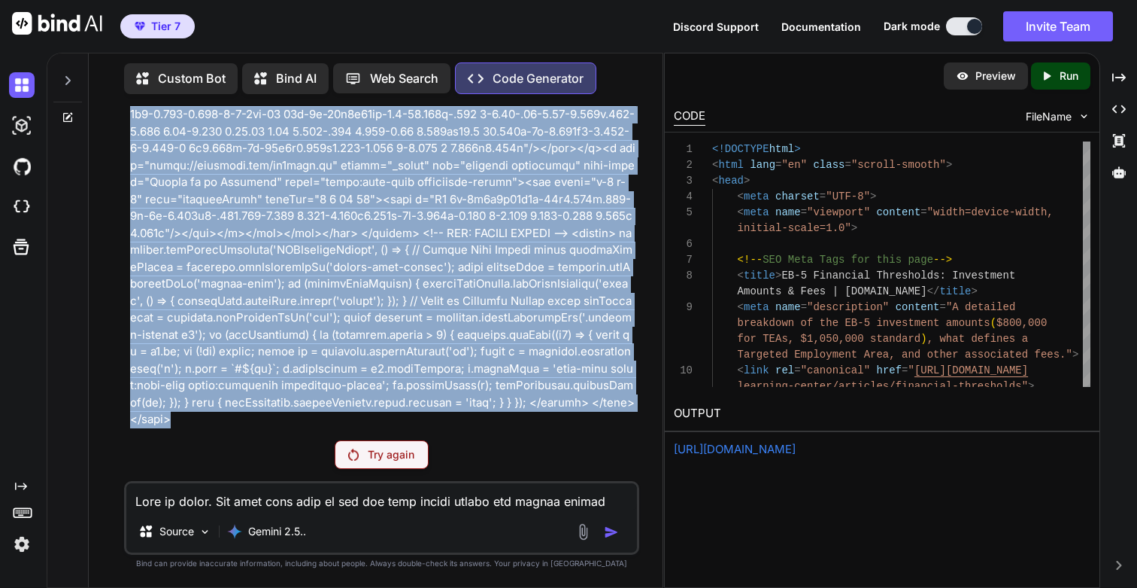
scroll to position [189756, 0]
drag, startPoint x: 172, startPoint y: 422, endPoint x: 129, endPoint y: 266, distance: 162.0
click at [129, 266] on div "You Code Generator Excellent. This is another high-value, interactive page that…" at bounding box center [383, 267] width 512 height 322
copy p "This is great. Now lets make sure we use the same master header and footer acro…"
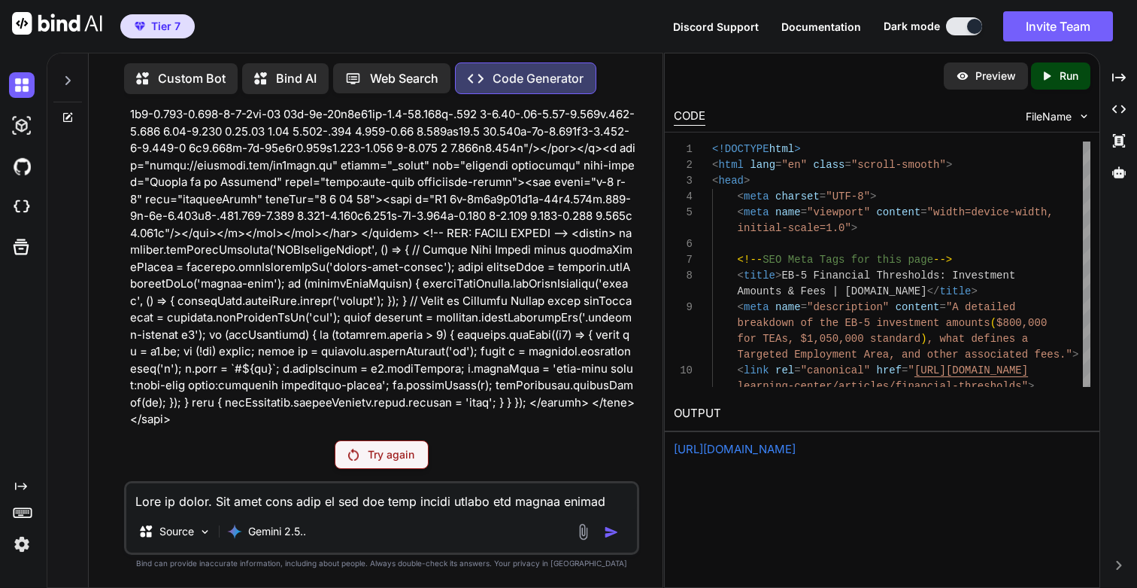
click at [384, 460] on p "Try again" at bounding box center [391, 454] width 47 height 15
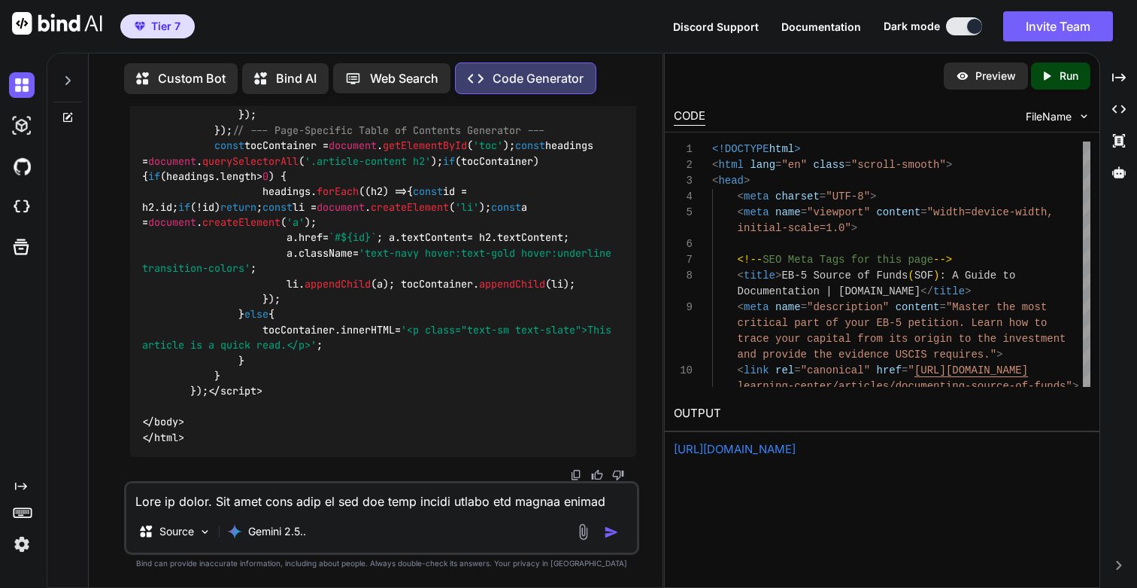
scroll to position [201523, 0]
click at [1072, 77] on p "Run" at bounding box center [1069, 75] width 19 height 15
click at [736, 449] on link "https://app.onecompiler.com/43xrfvpdm_43xrwcddy" at bounding box center [735, 449] width 122 height 14
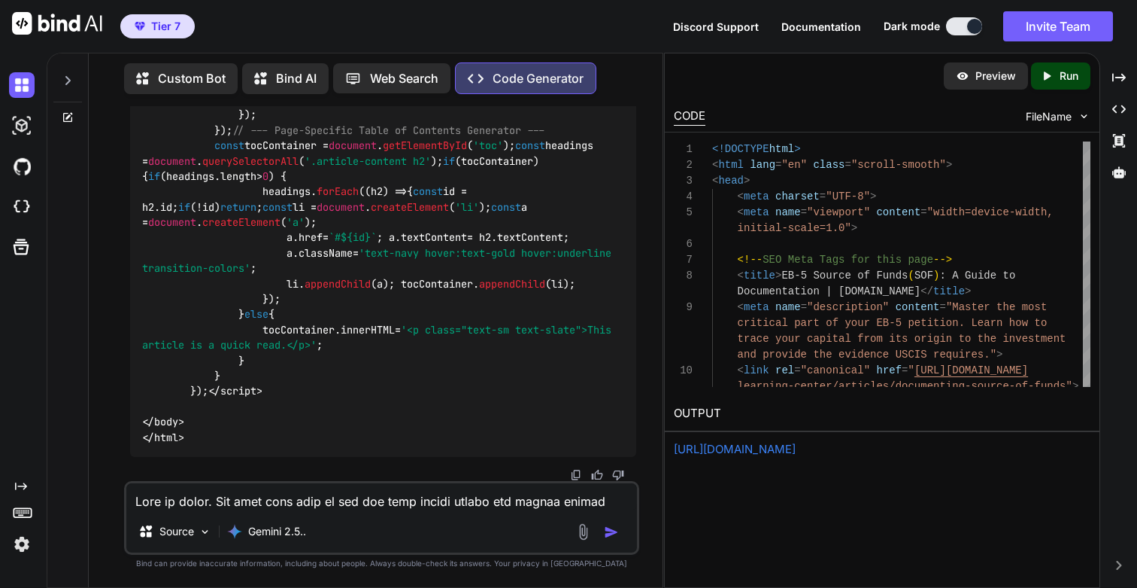
scroll to position [201523, 0]
click at [232, 510] on div "Source Gemini 2.5.." at bounding box center [381, 518] width 515 height 74
click at [232, 503] on textarea at bounding box center [381, 496] width 510 height 27
paste textarea "<!DOCTYPE html> <html lang="en" class="scroll-smooth"> <head> <meta charset="UT…"
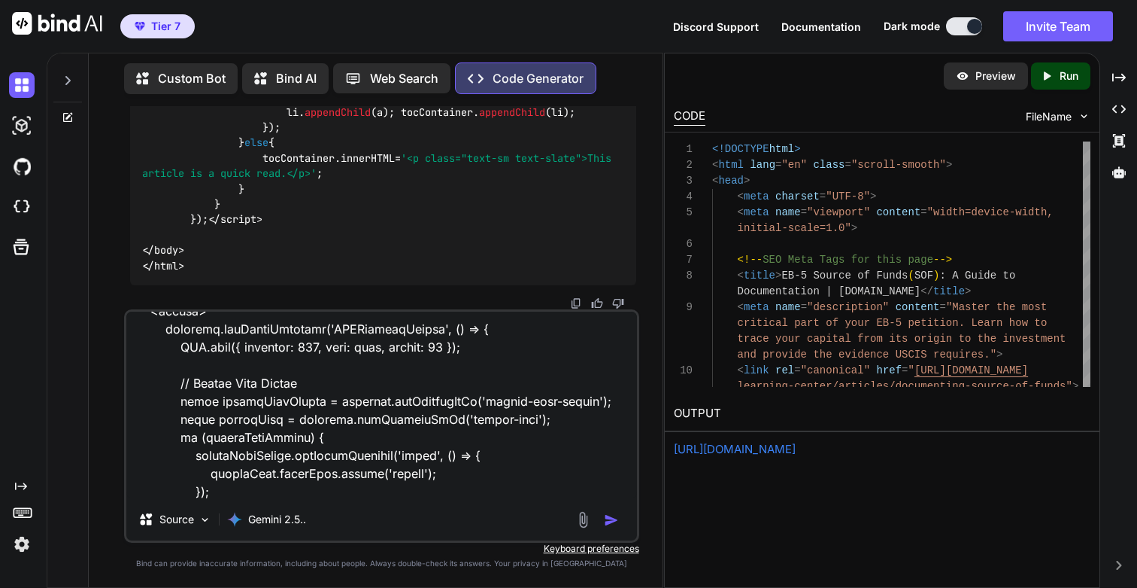
scroll to position [0, 0]
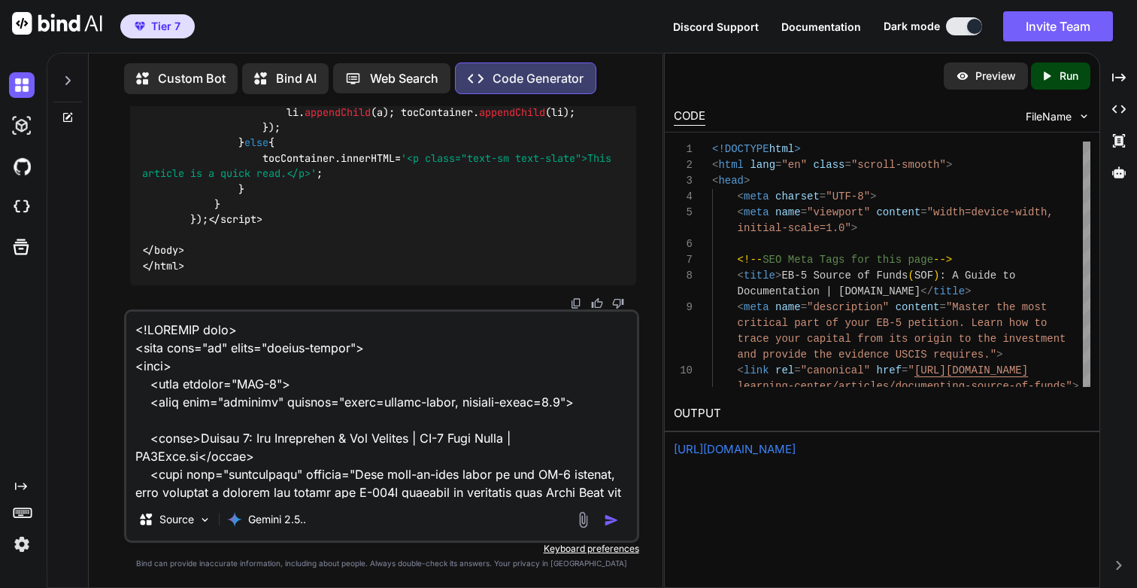
paste textarea "This is great. Now lets make sure we use the same master header and footer acro…"
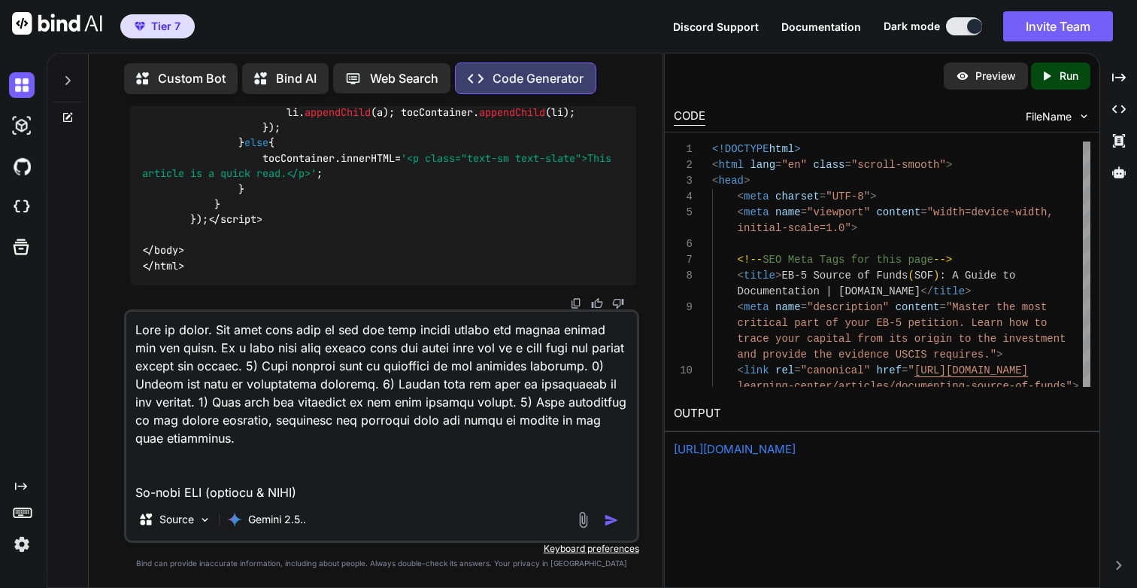
click at [378, 351] on textarea at bounding box center [381, 404] width 510 height 187
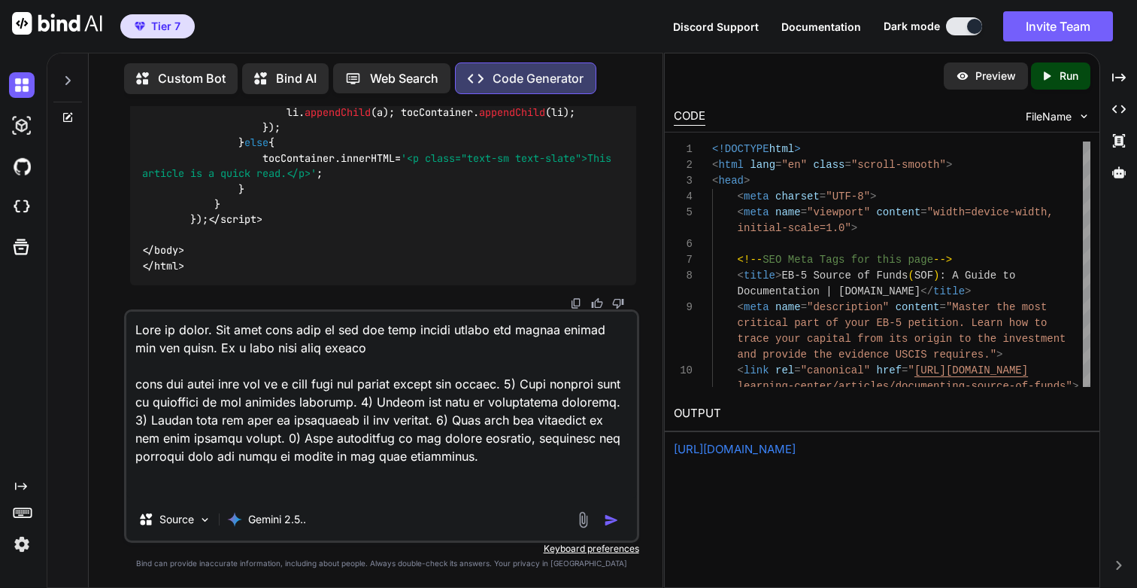
paste textarea "/learning-center/module-3-process"
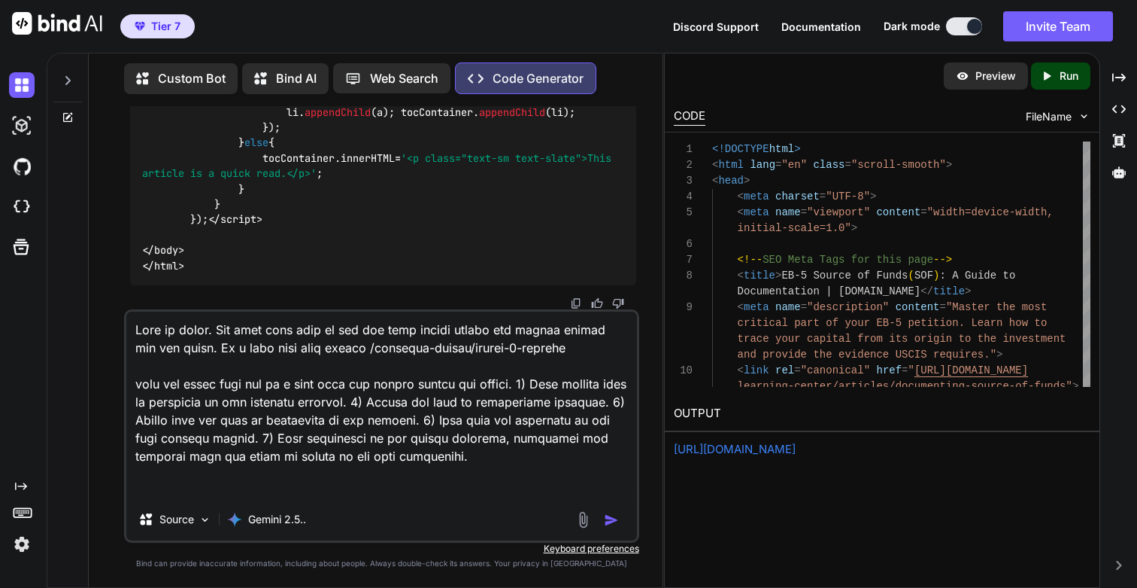
click at [336, 383] on textarea at bounding box center [381, 404] width 510 height 187
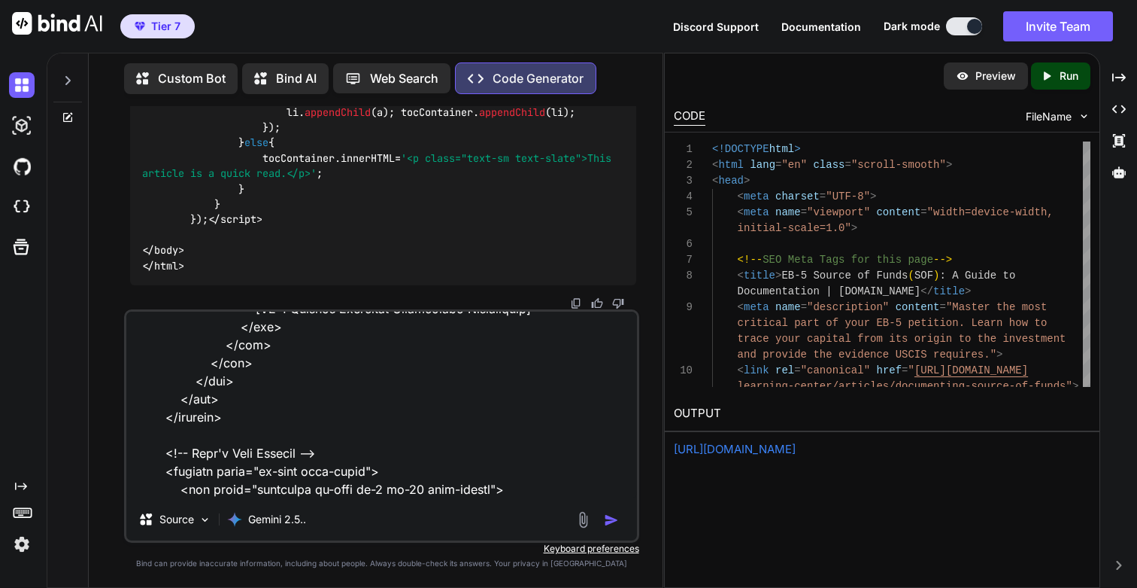
scroll to position [7215, 0]
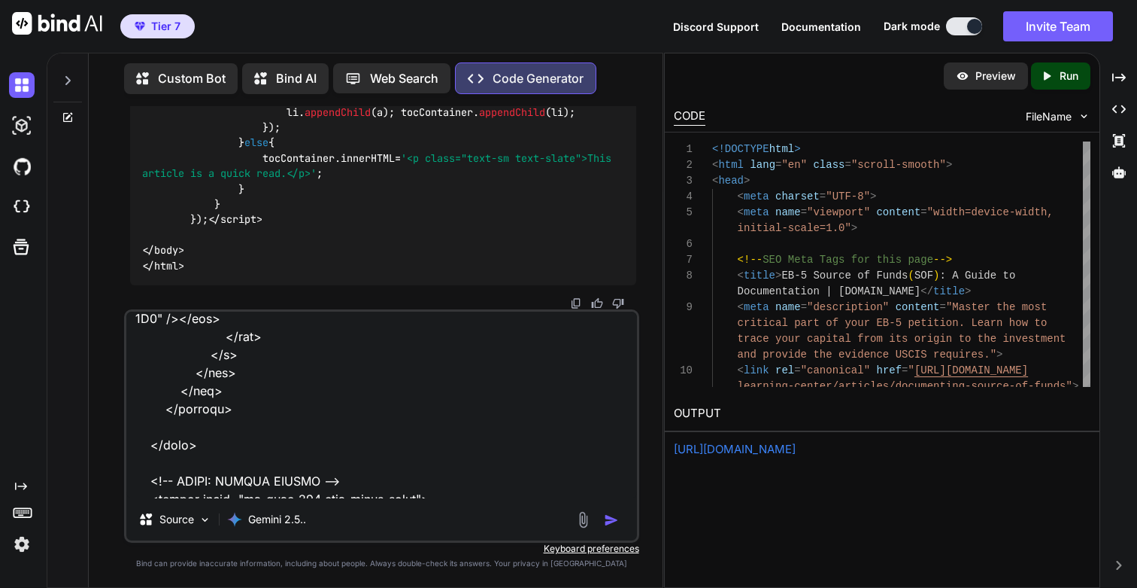
type textarea "This is great. Now lets make sure we use the same master header and footer acro…"
click at [615, 524] on img "button" at bounding box center [611, 519] width 15 height 15
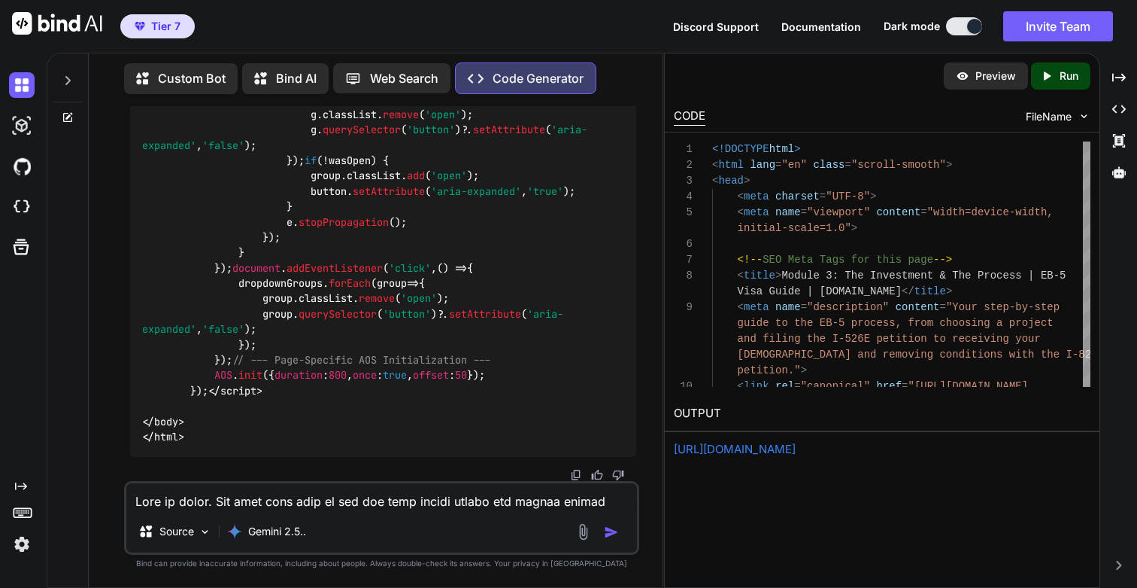
scroll to position [214337, 0]
click at [1074, 74] on p "Run" at bounding box center [1069, 75] width 19 height 15
click at [764, 442] on link "https://app.onecompiler.com/43xrfvwqp_43xrxfc2f" at bounding box center [735, 449] width 122 height 14
click at [1048, 71] on icon "Created with Pixso." at bounding box center [1047, 76] width 14 height 14
click at [727, 448] on link "https://app.onecompiler.com/43xrfvjmf_43xrypt7c" at bounding box center [735, 449] width 122 height 14
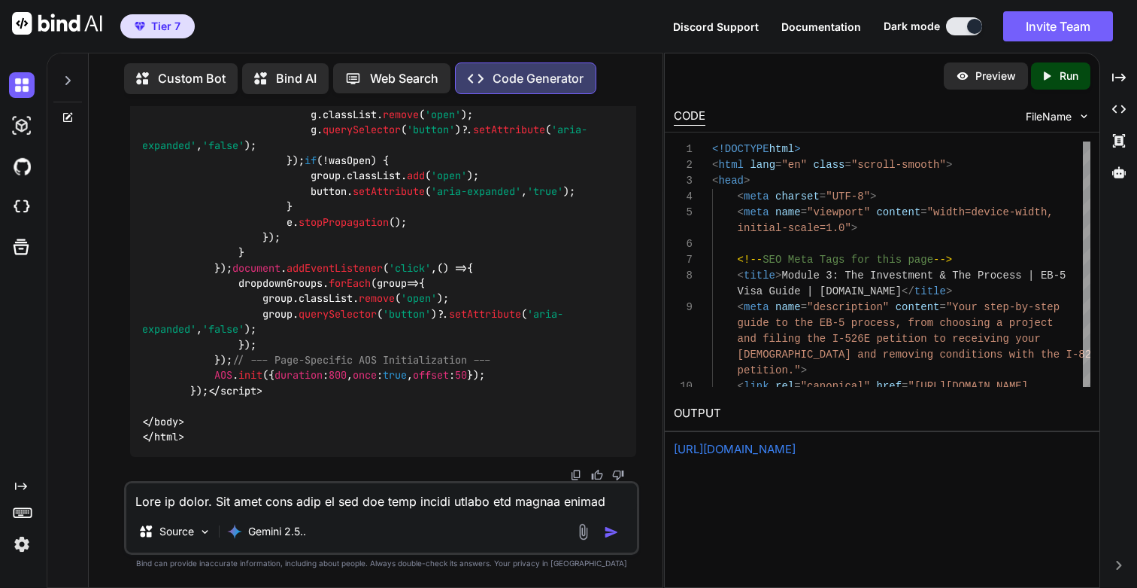
scroll to position [206488, 0]
click at [796, 444] on link "https://app.onecompiler.com/43xrfvjmf_43xrypt7c" at bounding box center [735, 449] width 122 height 14
click at [283, 500] on textarea at bounding box center [381, 496] width 510 height 27
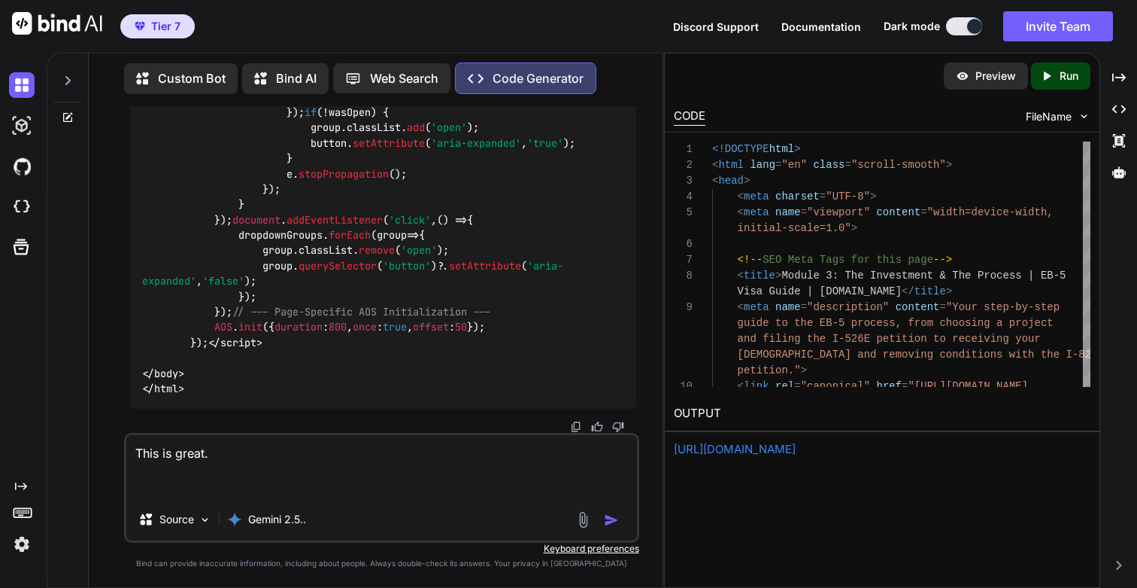
paste textarea "[EB-5 Process Flowchart Infographic Placeholder]"
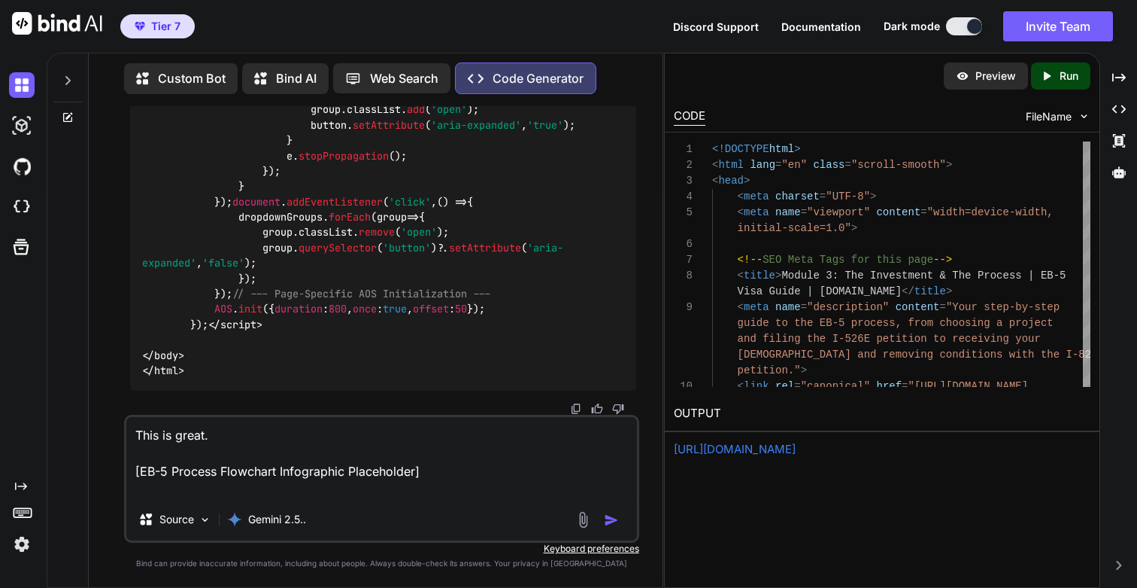
click at [278, 436] on textarea "This is great. [EB-5 Process Flowchart Infographic Placeholder]" at bounding box center [381, 457] width 510 height 81
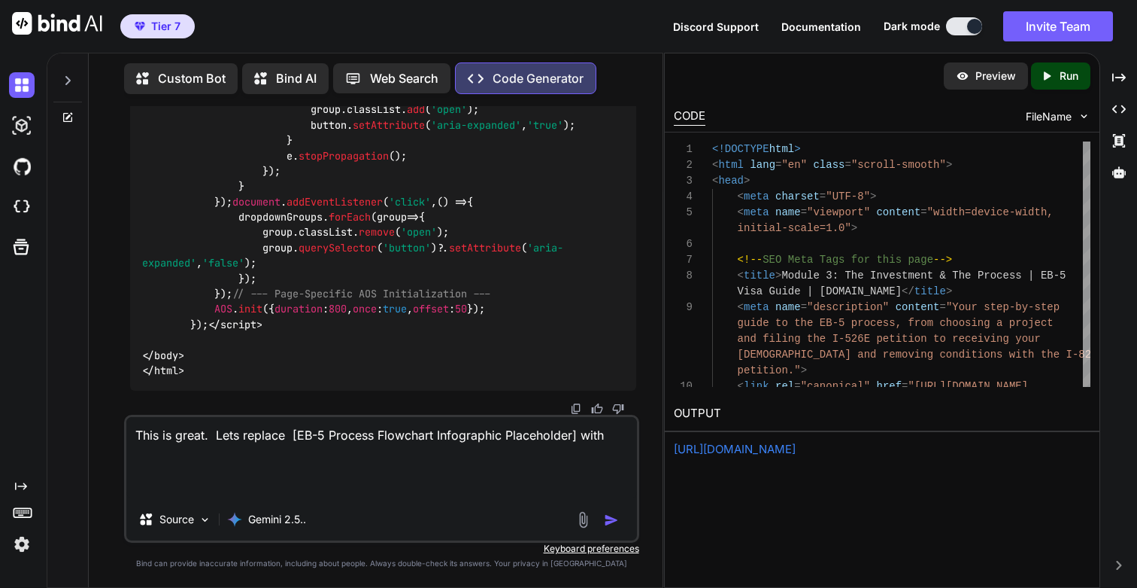
paste textarea "https://cdn.ln-cdn.com/c/rec3YSVcxCaLJPXJ1/images/EB-5 Visa Process.png"
type textarea "This is great. Lets replace [EB-5 Process Flowchart Infographic Placeholder] wi…"
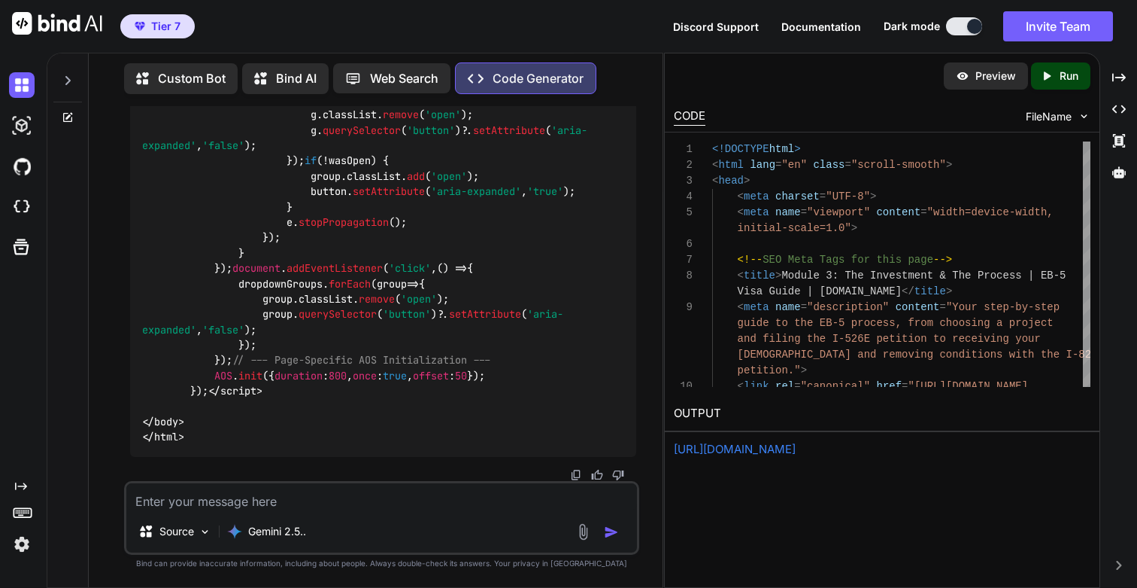
scroll to position [222922, 0]
click at [1070, 77] on p "Run" at bounding box center [1069, 75] width 19 height 15
click at [731, 450] on link "https://app.onecompiler.com/43xrfvwqp_43xrz8g25" at bounding box center [735, 449] width 122 height 14
click at [796, 448] on link "https://app.onecompiler.com/43xrfvwqp_43xrz8g25" at bounding box center [735, 449] width 122 height 14
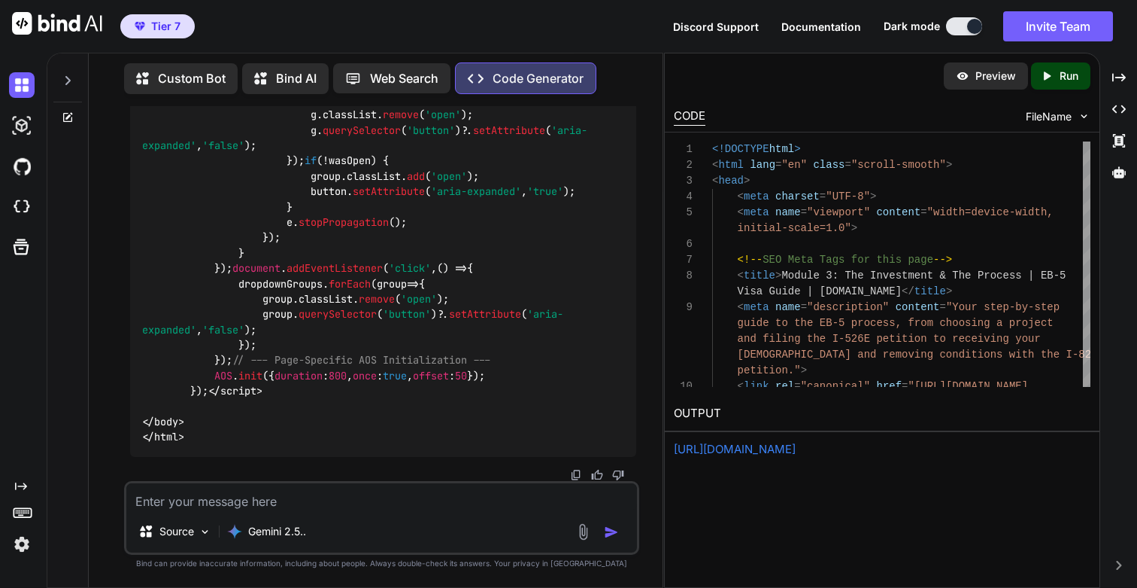
scroll to position [215143, 0]
click at [229, 492] on textarea at bounding box center [381, 496] width 510 height 27
paste textarea "<!DOCTYPE html> <html lang="en" class="scroll-smooth"> <head> <meta charset="UT…"
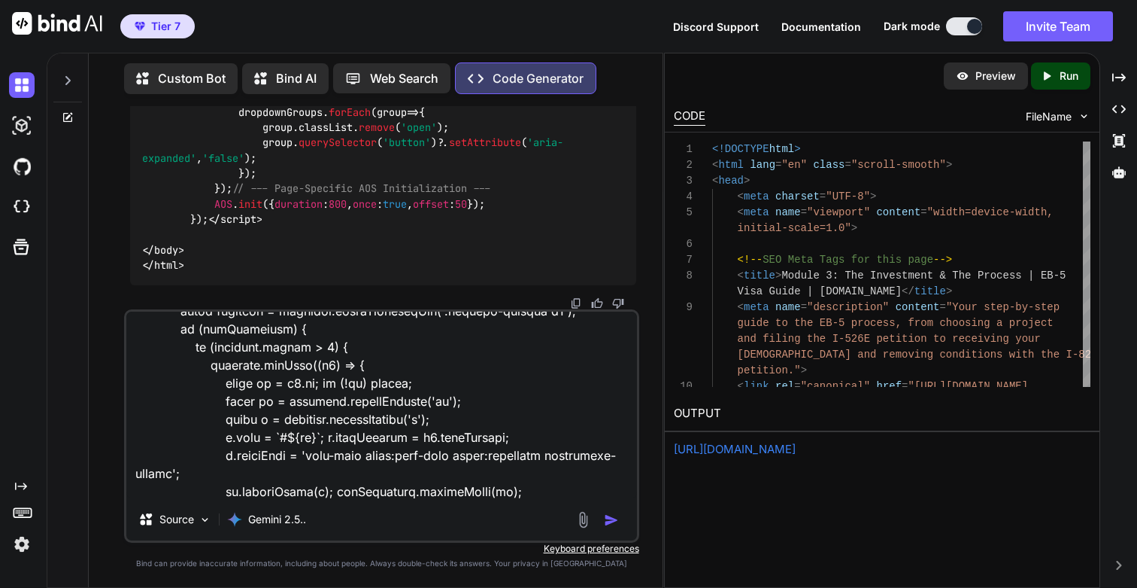
scroll to position [0, 0]
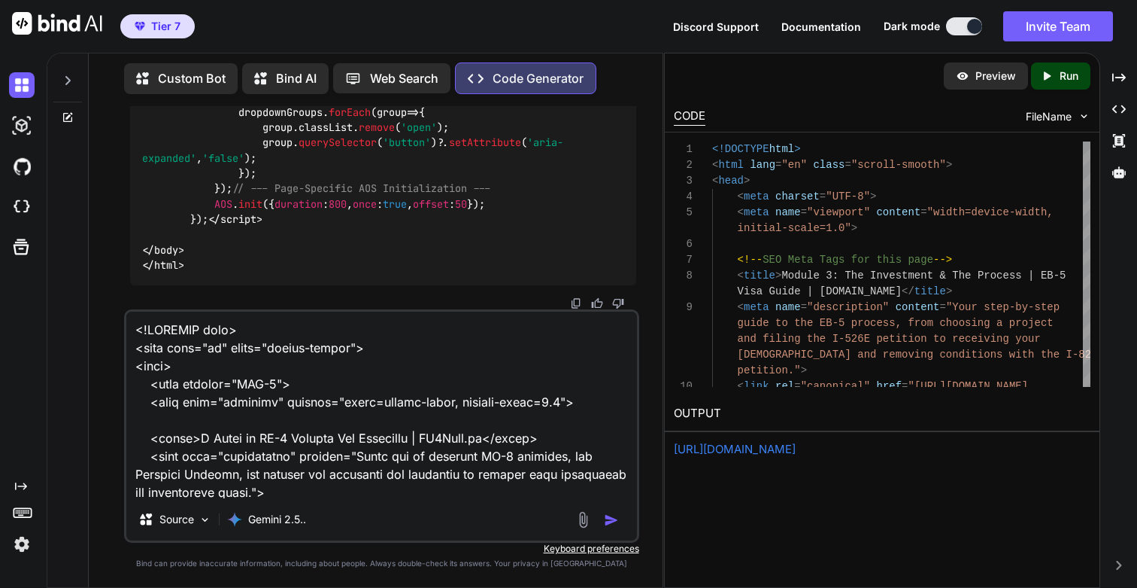
paste textarea "This is great. Now lets make sure we use the same master header and footer acro…"
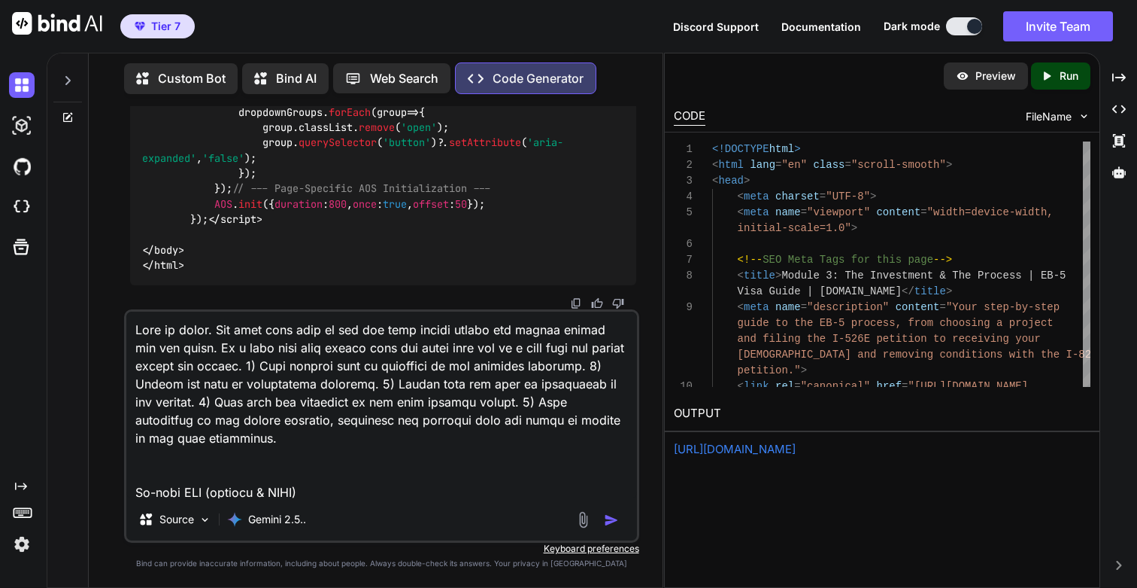
click at [378, 341] on textarea at bounding box center [381, 404] width 510 height 187
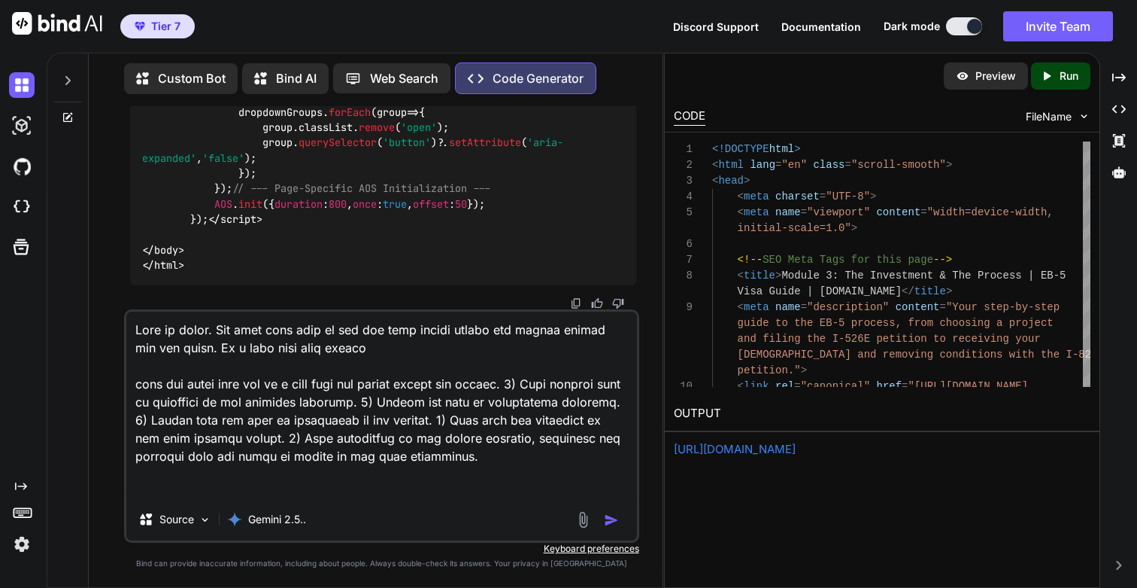
paste textarea "/learning-center/articles/choosing-a-project-due-diligence"
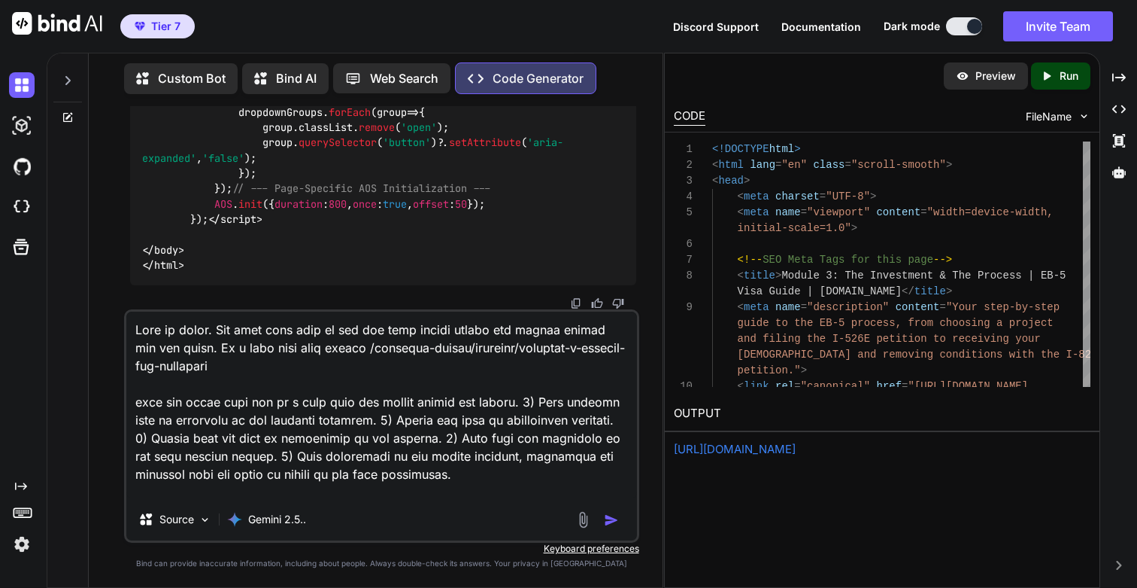
click at [340, 401] on textarea at bounding box center [381, 404] width 510 height 187
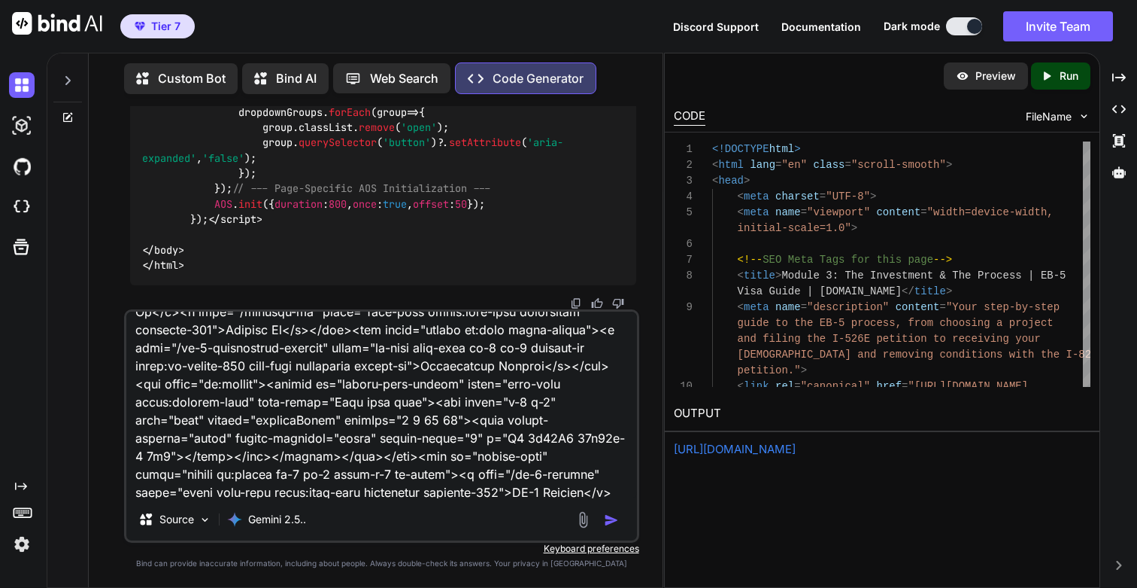
scroll to position [2621, 0]
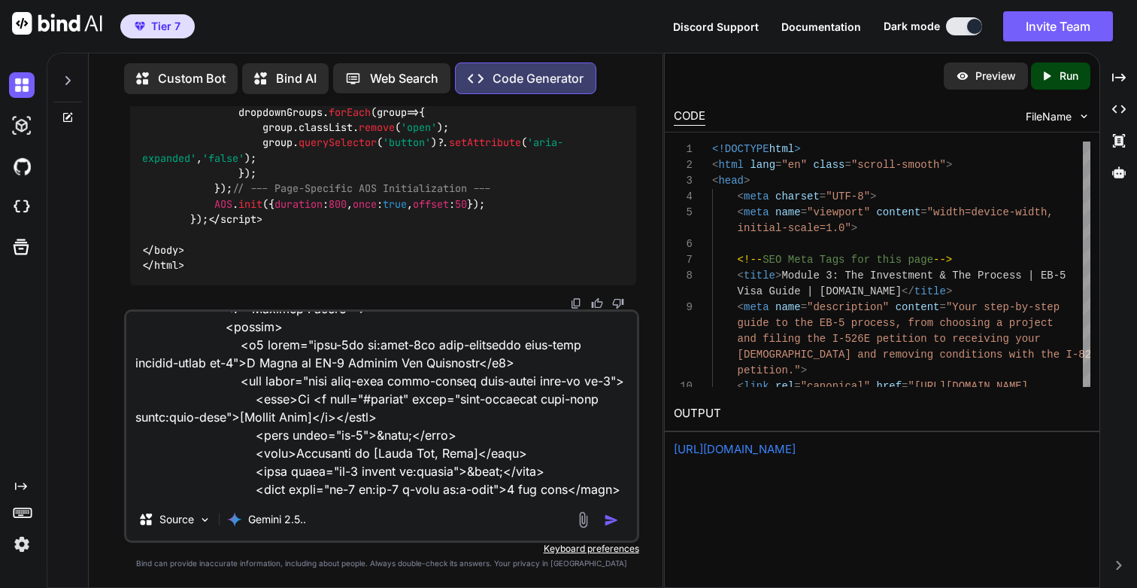
type textarea "This is great. Now lets make sure we use the same master header and footer acro…"
click at [609, 522] on img "button" at bounding box center [611, 519] width 15 height 15
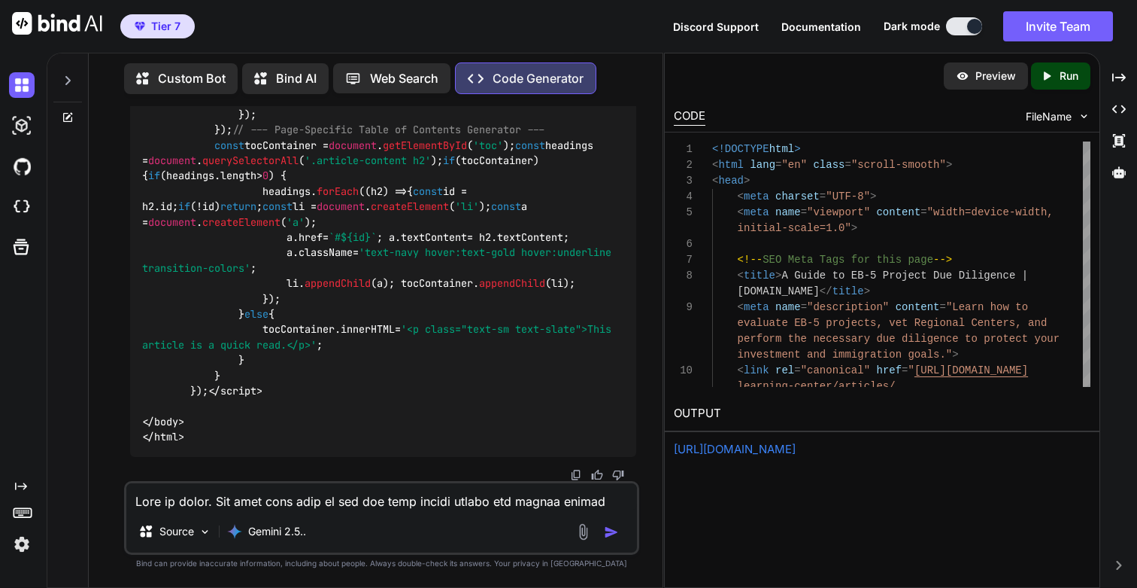
scroll to position [235303, 0]
click at [1056, 80] on icon "Created with Pixso." at bounding box center [1050, 76] width 20 height 14
click at [796, 452] on link "https://app.onecompiler.com/43xrfvpjn_43xs25rp2" at bounding box center [735, 449] width 122 height 14
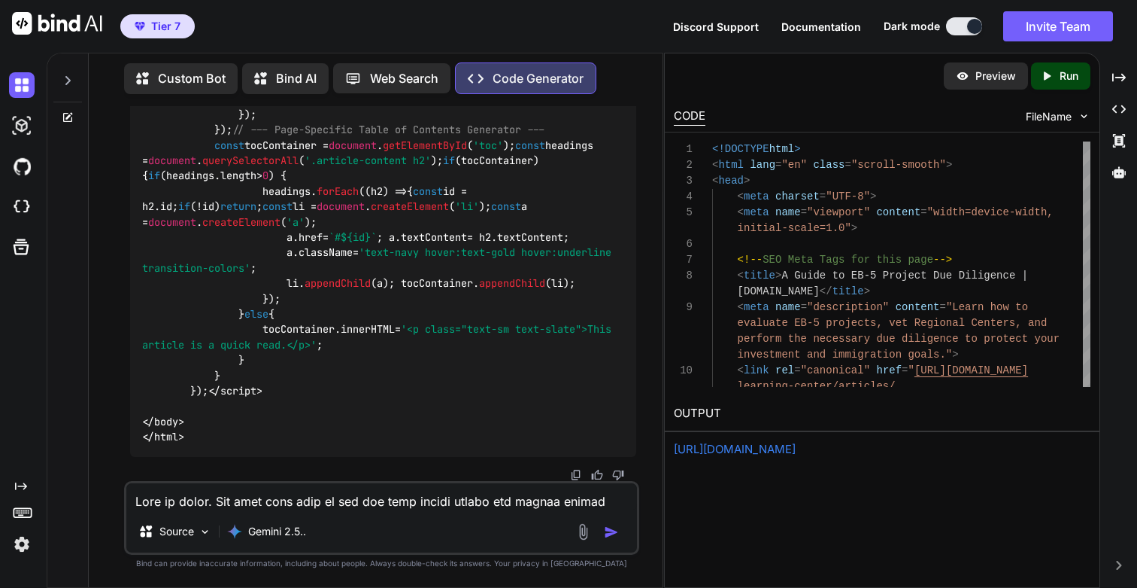
scroll to position [229648, 0]
click at [294, 500] on textarea at bounding box center [381, 496] width 510 height 27
paste textarea "<!DOCTYPE html> <html lang="en" class="scroll-smooth"> <head> <meta charset="UT…"
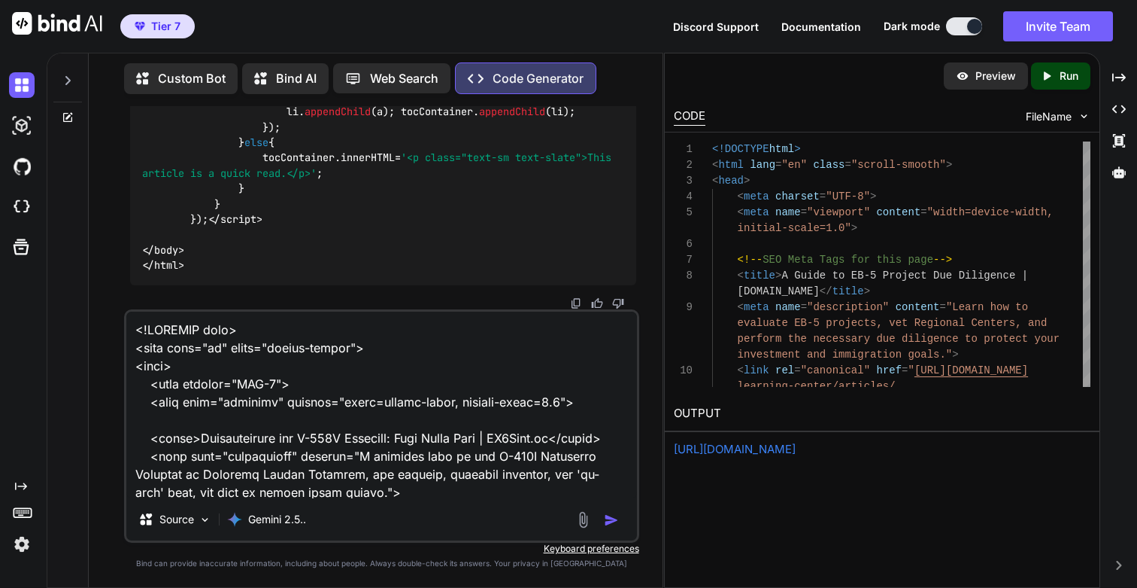
scroll to position [6266, 0]
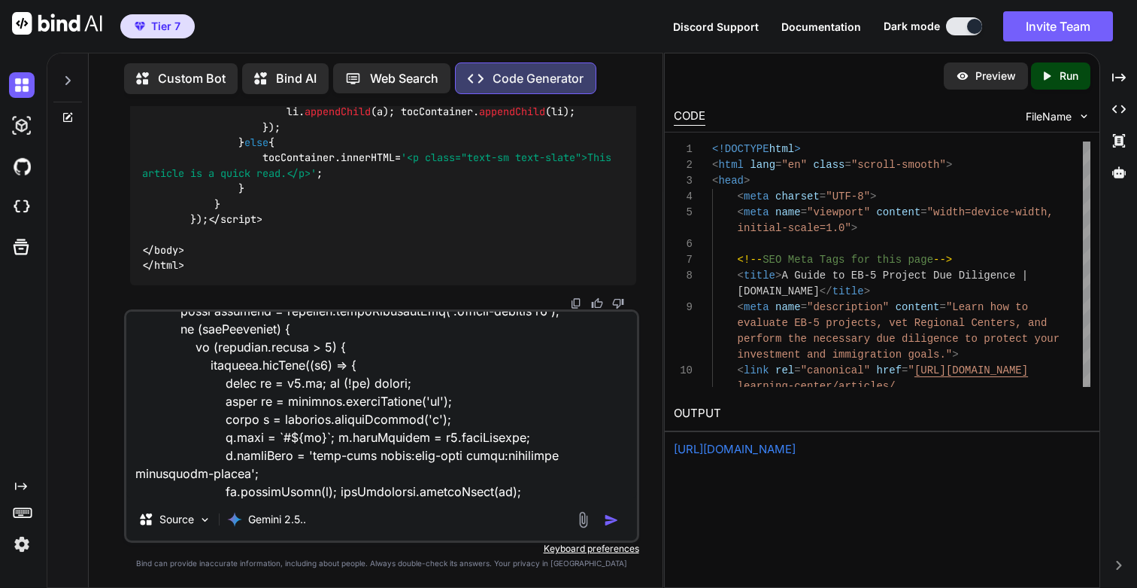
click at [433, 499] on div "Source Gemini 2.5.." at bounding box center [381, 425] width 515 height 233
click at [357, 477] on textarea at bounding box center [381, 404] width 510 height 187
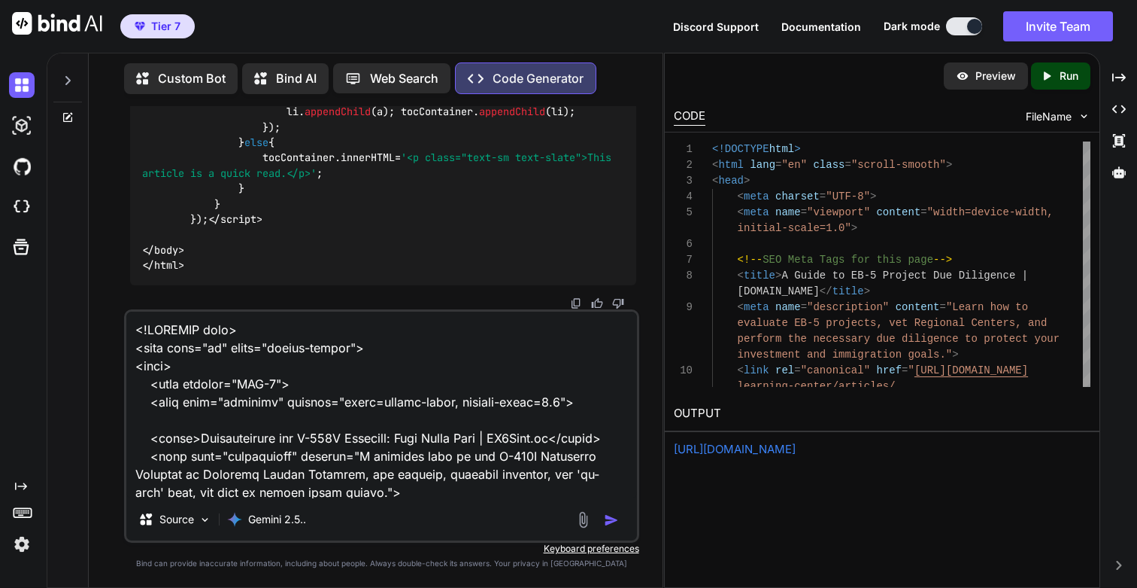
paste textarea "This is great. Now lets make sure we use the same master header and footer acro…"
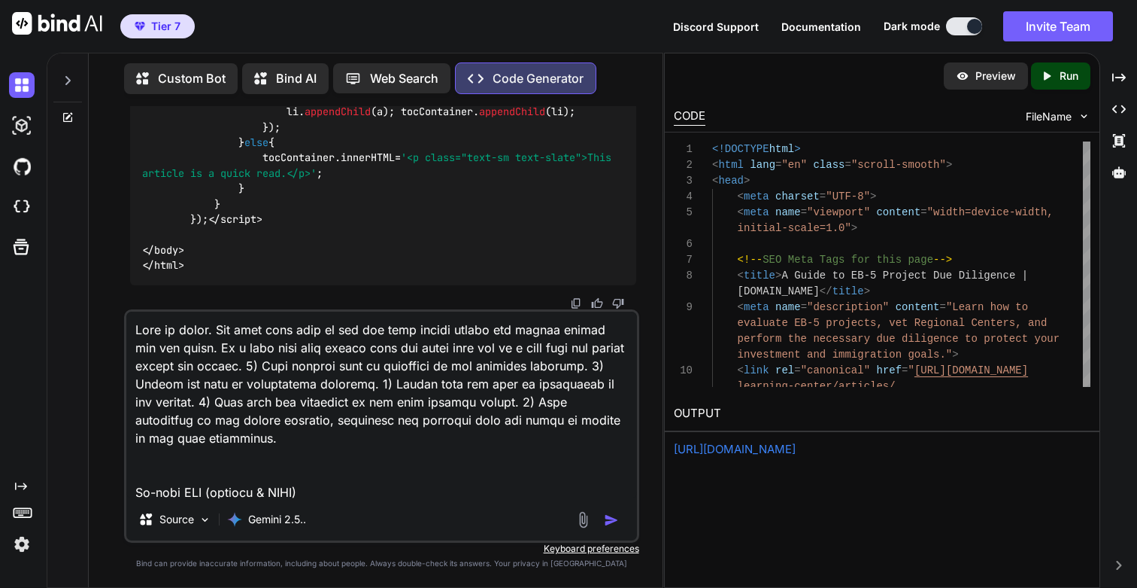
click at [419, 345] on textarea at bounding box center [381, 404] width 510 height 187
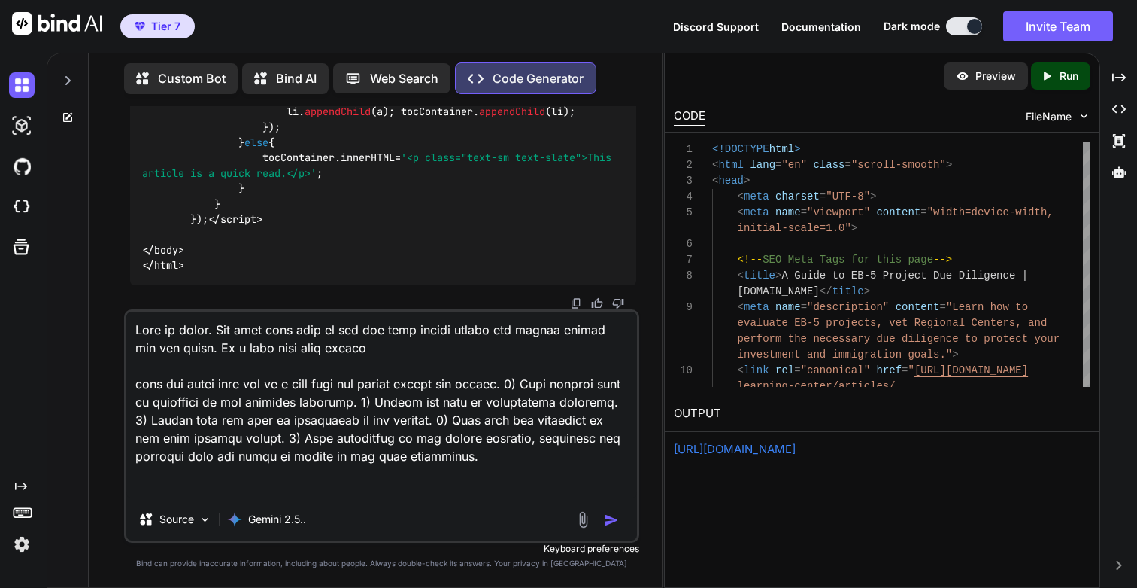
paste textarea "/learning-center/articles/i-526e-petition-overview"
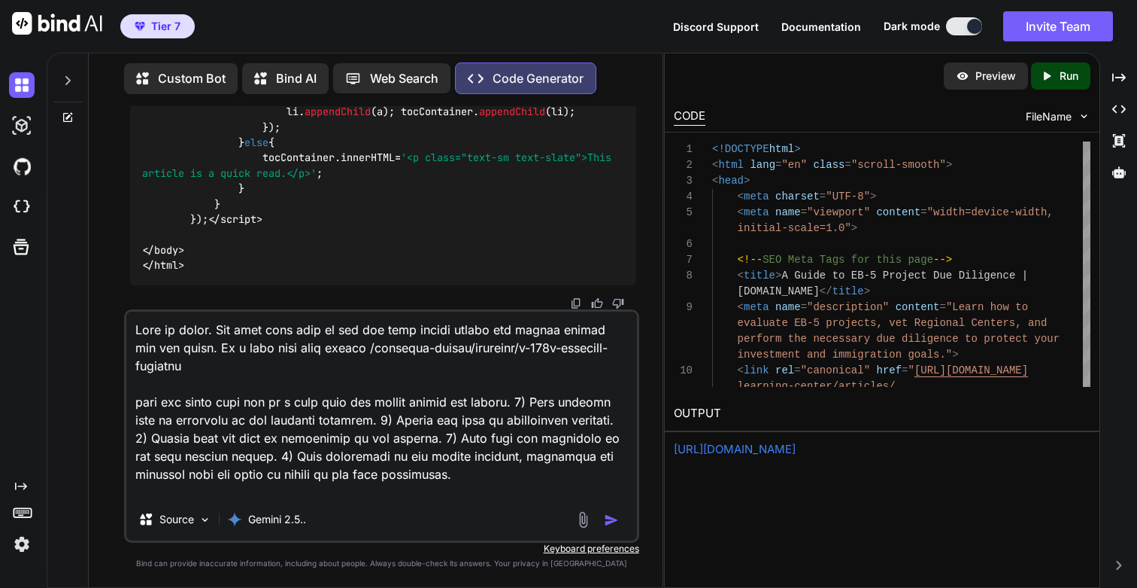
click at [335, 402] on textarea at bounding box center [381, 404] width 510 height 187
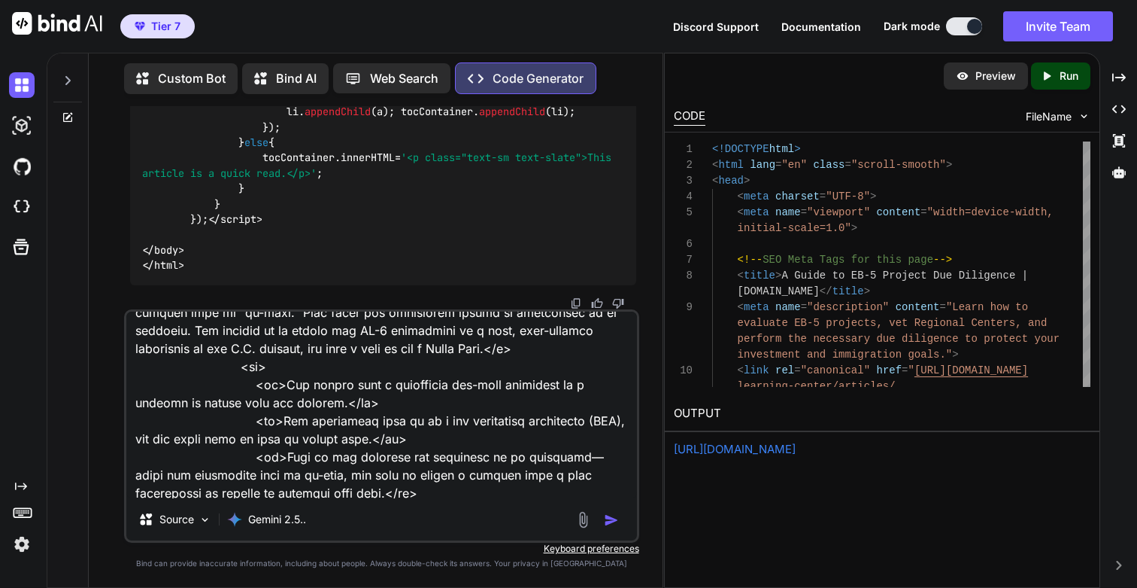
scroll to position [3395, 0]
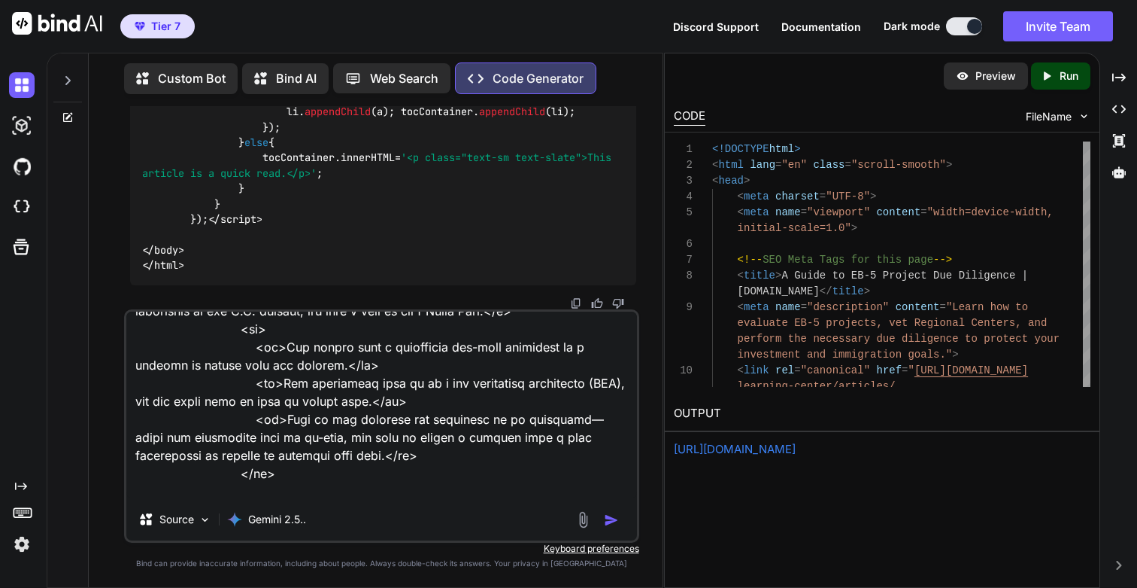
type textarea "This is great. Now lets make sure we use the same master header and footer acro…"
click at [609, 518] on img "button" at bounding box center [611, 519] width 15 height 15
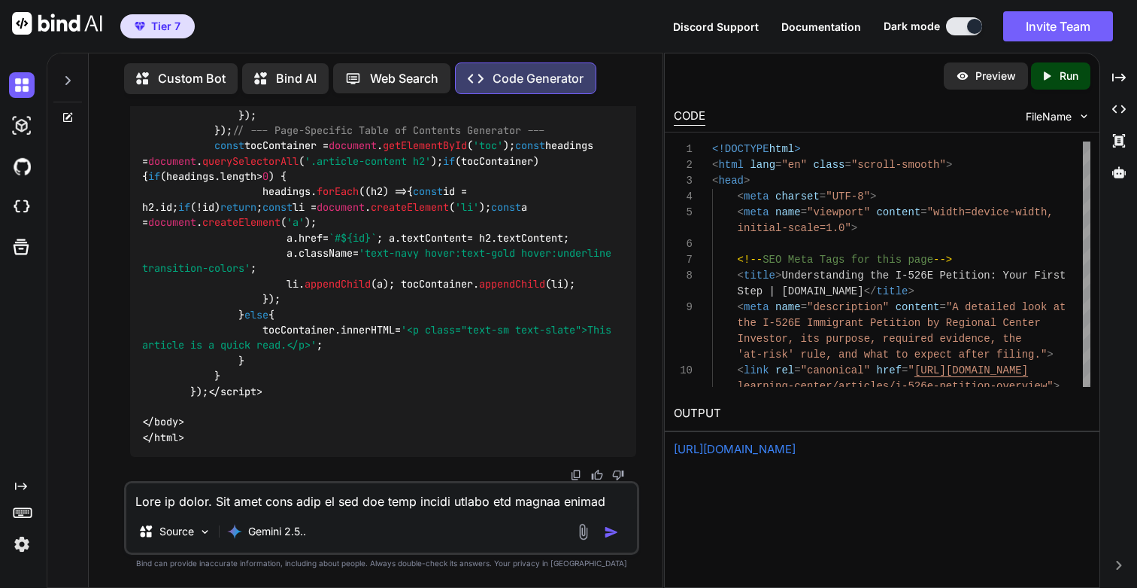
scroll to position [247698, 0]
click at [1067, 86] on div "Created with Pixso. Run" at bounding box center [1060, 75] width 59 height 27
click at [1064, 77] on p "Run" at bounding box center [1069, 75] width 19 height 15
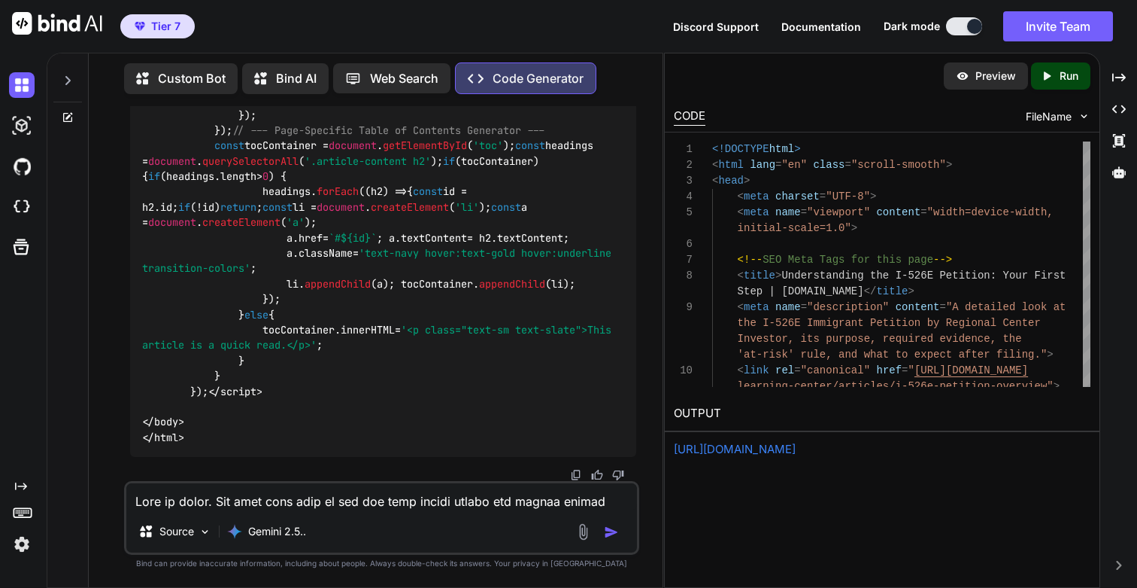
click at [795, 444] on link "https://app.onecompiler.com/43xrfvt88_43xs5jsbm" at bounding box center [735, 449] width 122 height 14
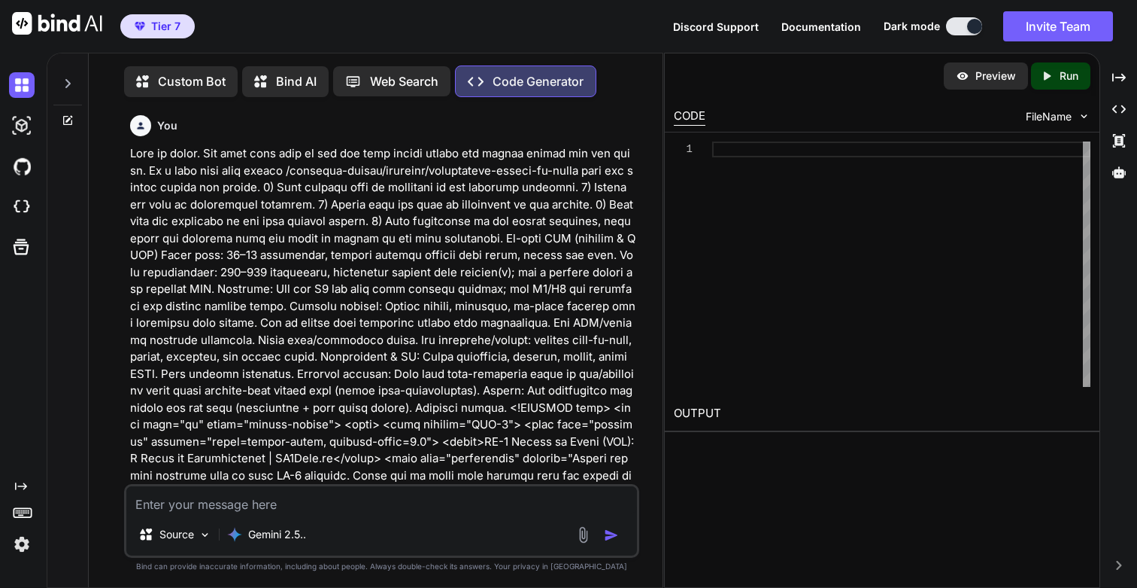
scroll to position [7, 0]
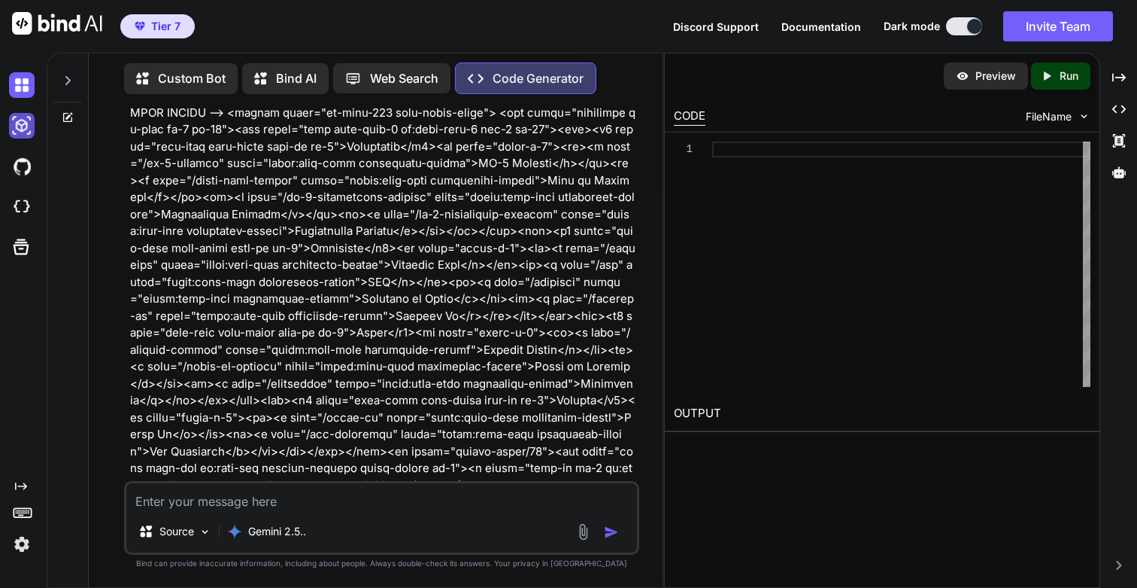
click at [31, 126] on img at bounding box center [22, 126] width 26 height 26
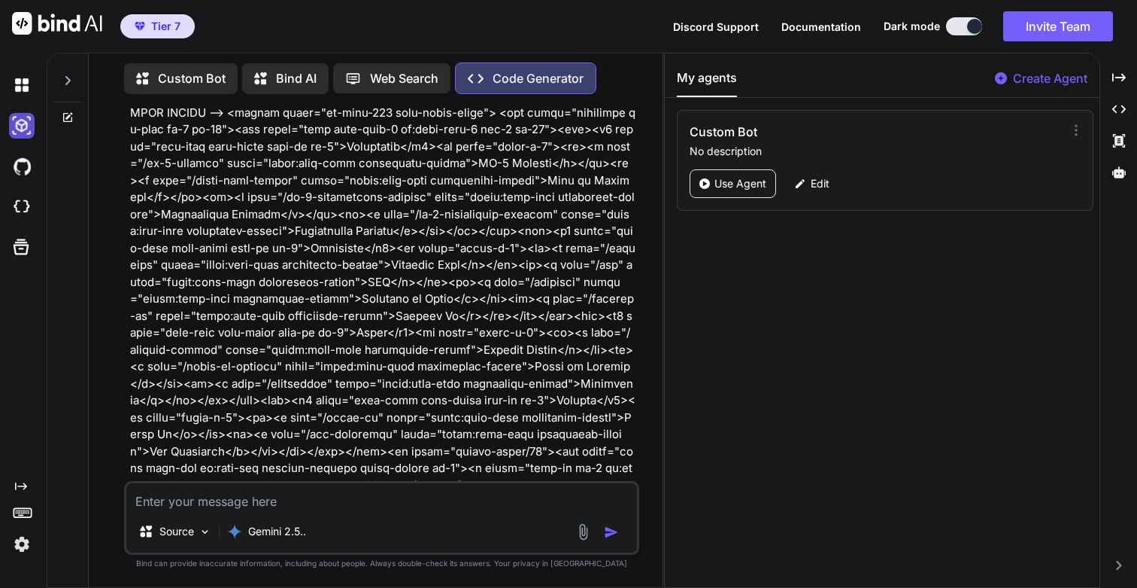
scroll to position [45812, 0]
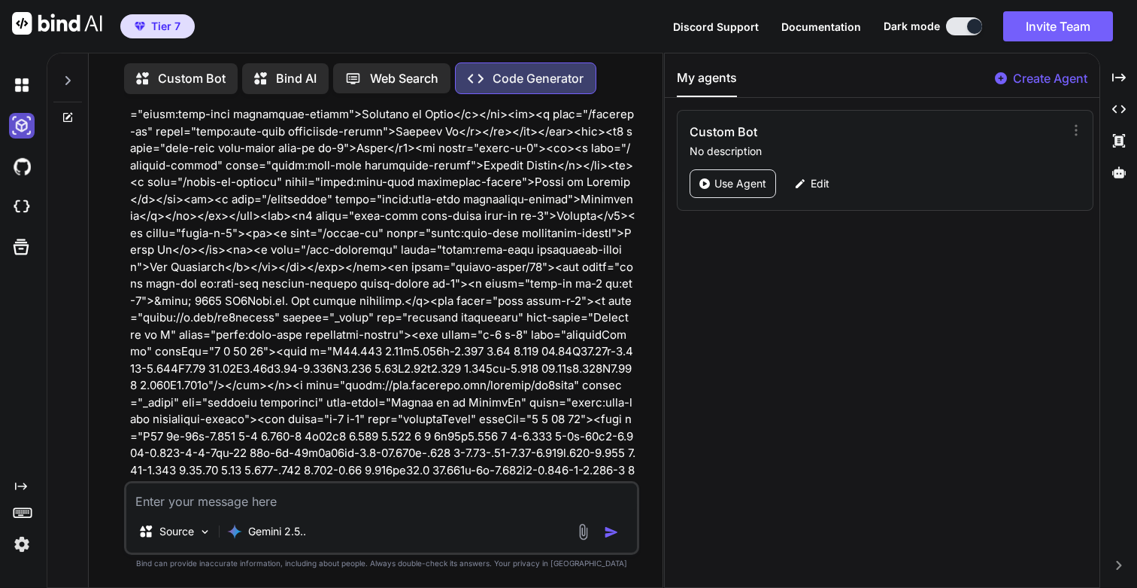
click at [20, 129] on img at bounding box center [22, 126] width 26 height 26
click at [62, 74] on icon at bounding box center [68, 80] width 12 height 12
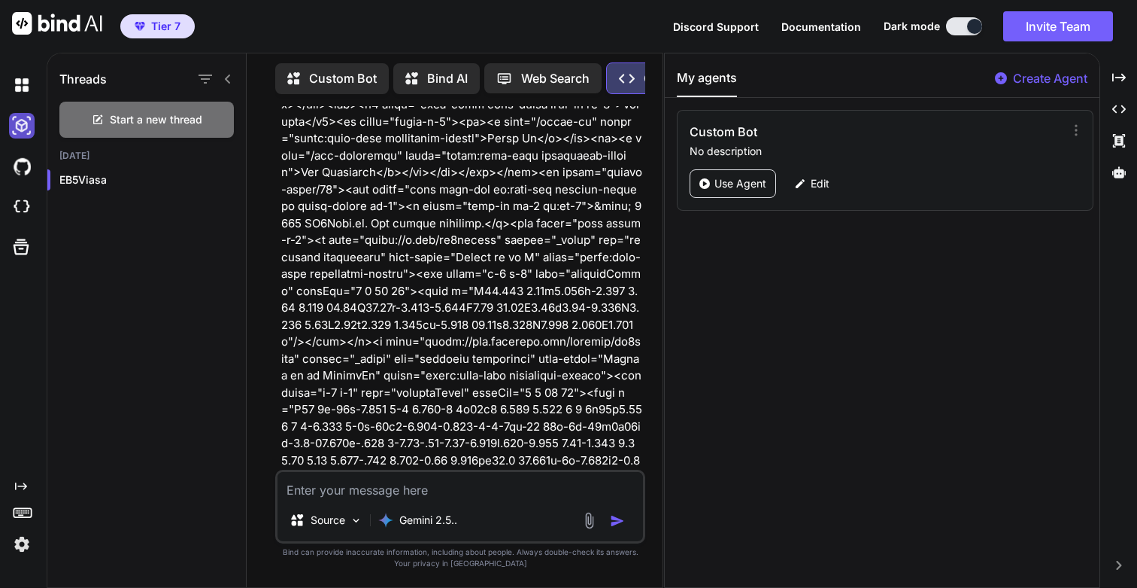
click at [18, 130] on img at bounding box center [22, 126] width 26 height 26
click at [19, 87] on img at bounding box center [22, 85] width 26 height 26
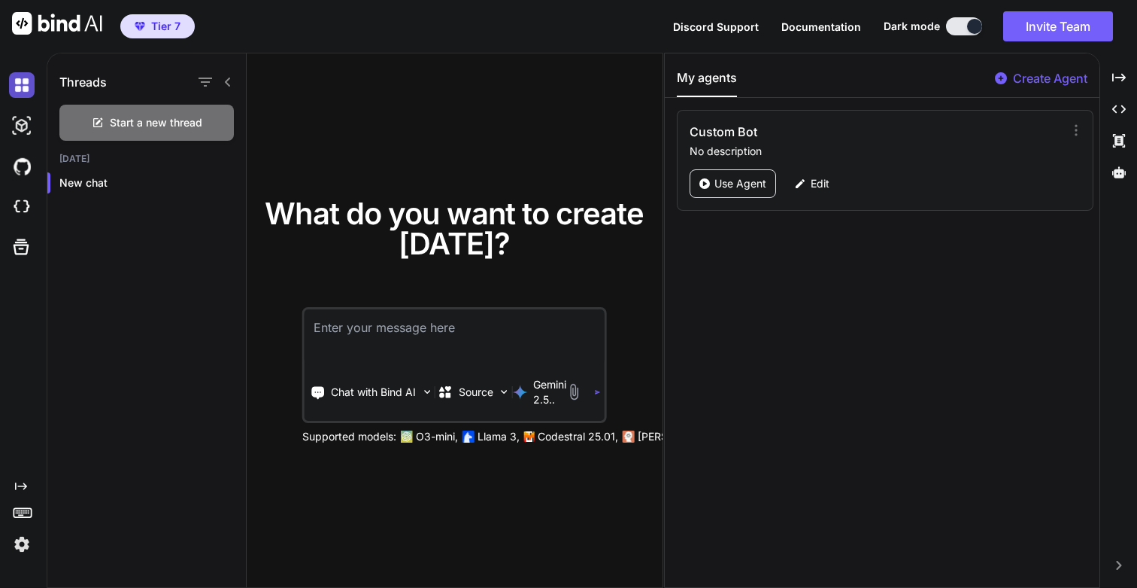
click at [30, 90] on img at bounding box center [22, 85] width 26 height 26
type textarea "x"
click at [50, 33] on img at bounding box center [57, 23] width 90 height 23
click at [55, 21] on img at bounding box center [57, 23] width 90 height 23
